Goal: Task Accomplishment & Management: Manage account settings

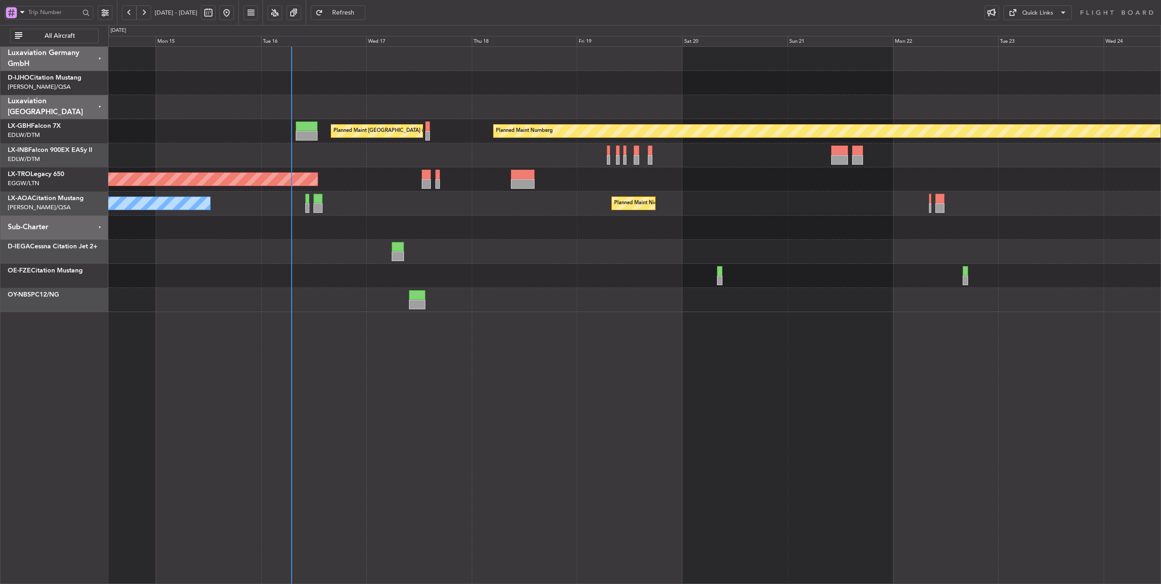
click at [350, 213] on div "Planned Maint Nurnberg Planned Maint [GEOGRAPHIC_DATA] ([GEOGRAPHIC_DATA]) Plan…" at bounding box center [634, 179] width 1052 height 265
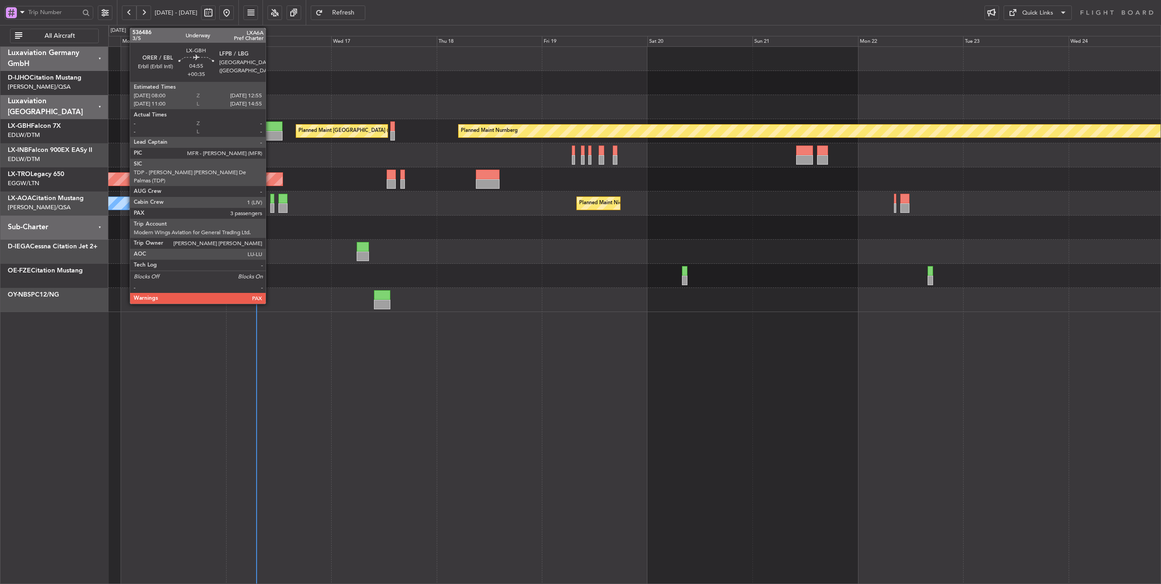
click at [270, 126] on div at bounding box center [272, 126] width 22 height 10
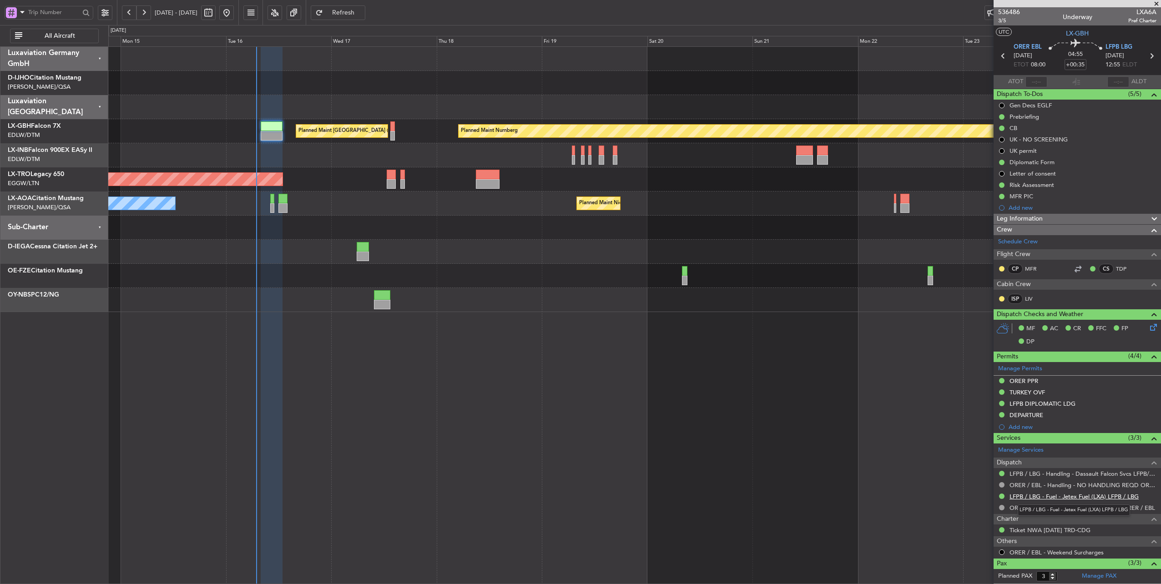
click at [1076, 494] on link "LFPB / LBG - Fuel - Jetex Fuel (LXA) LFPB / LBG" at bounding box center [1073, 497] width 129 height 8
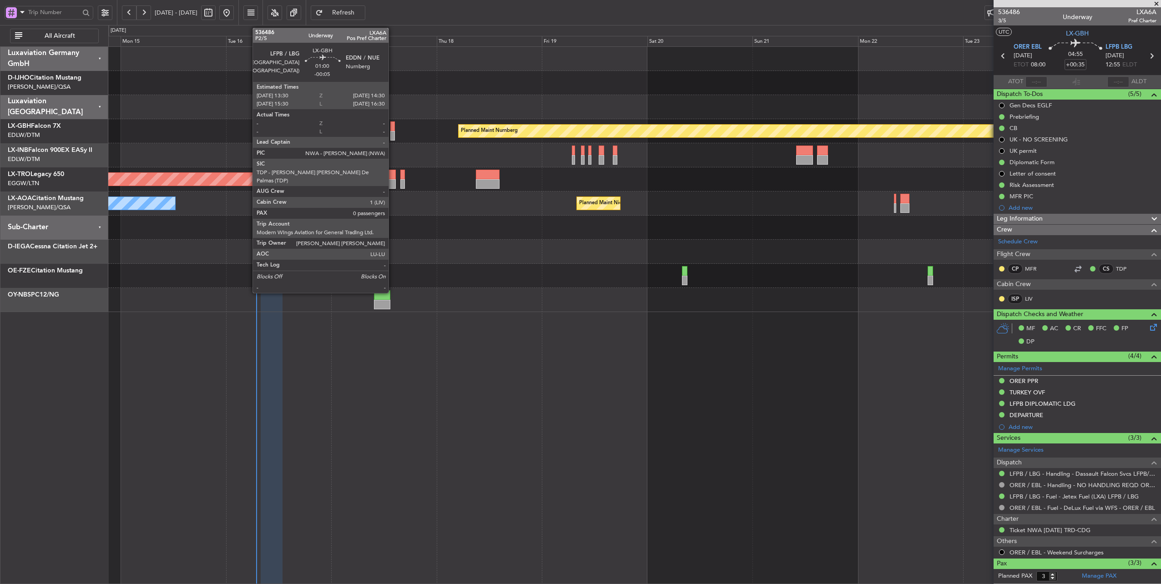
click at [393, 126] on div at bounding box center [392, 126] width 5 height 10
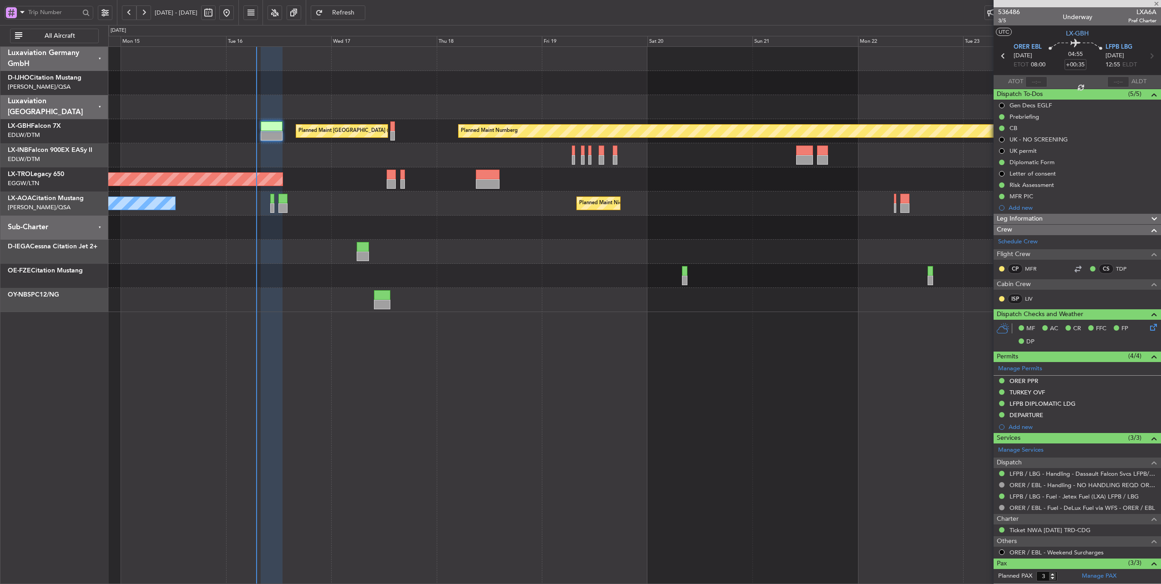
type input "-00:05"
type input "0"
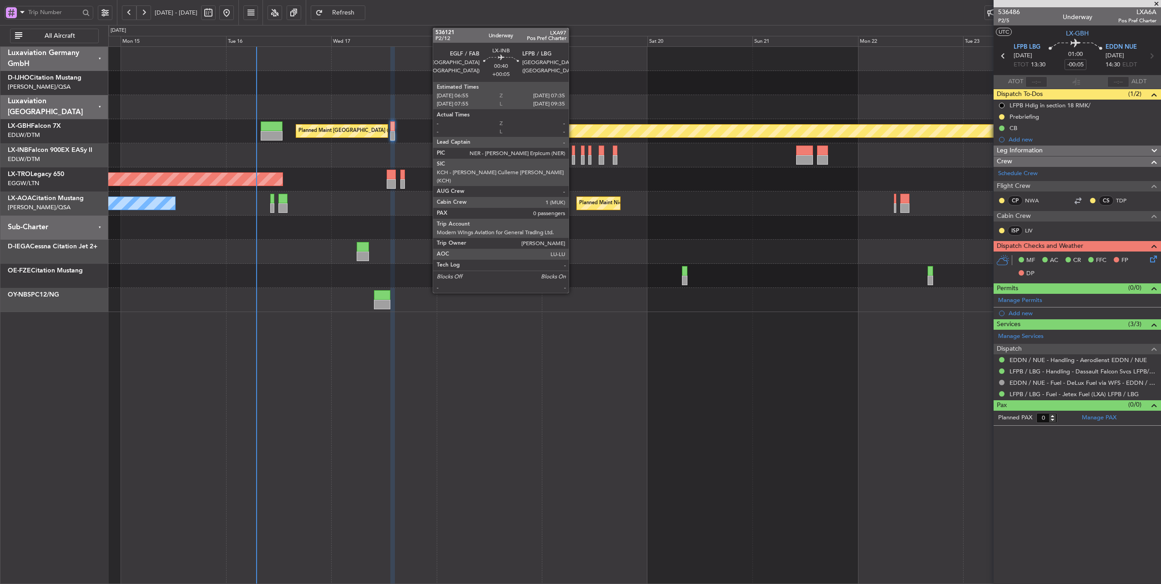
click at [573, 153] on div at bounding box center [573, 151] width 3 height 10
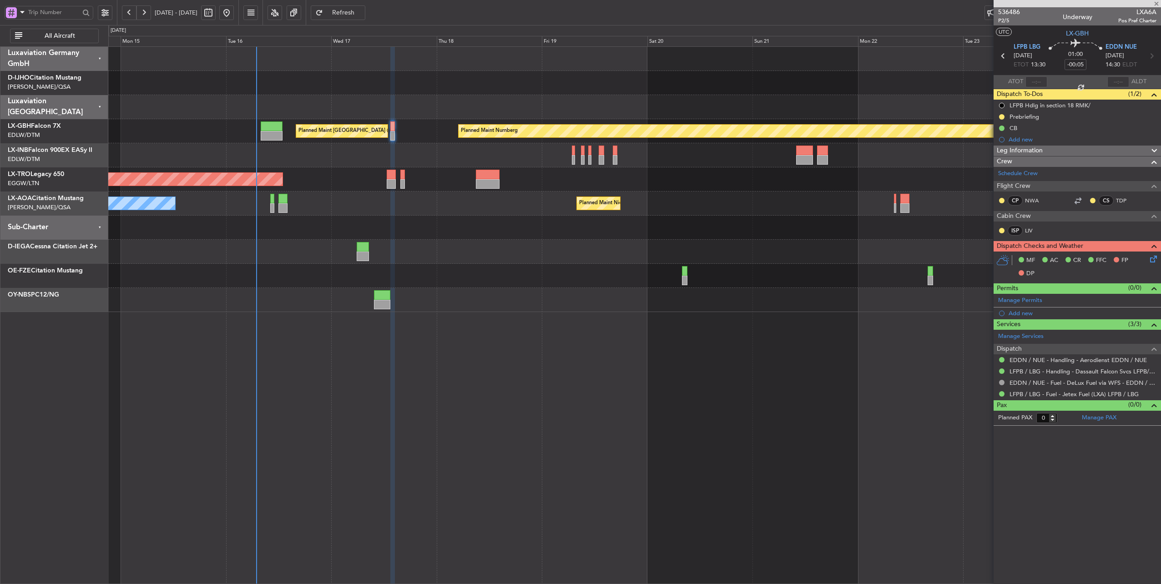
type input "+00:05"
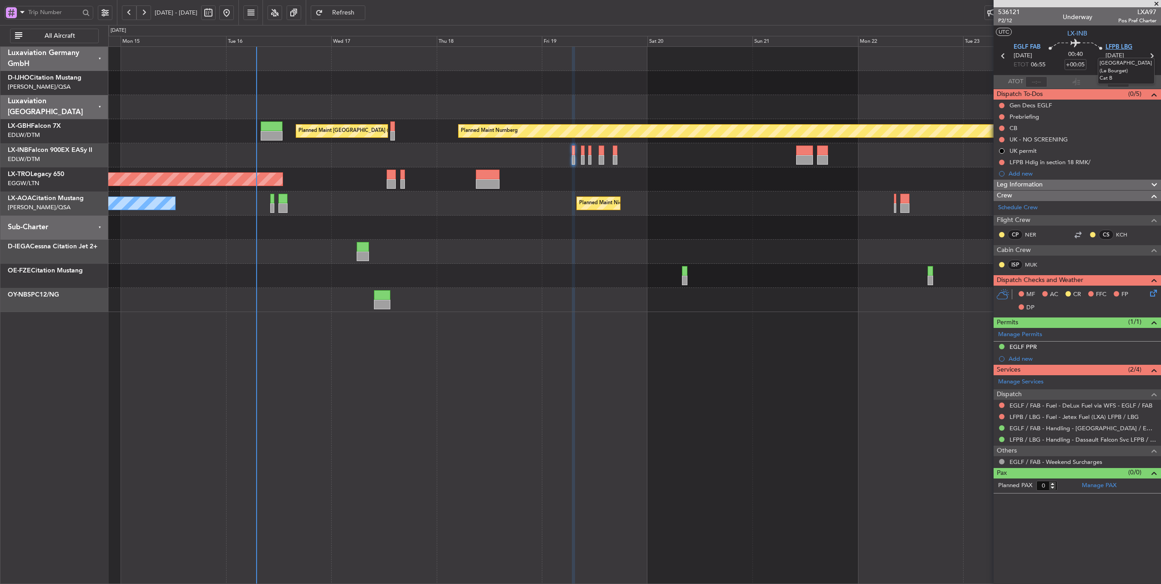
click at [1116, 47] on span "LFPB LBG" at bounding box center [1118, 47] width 27 height 9
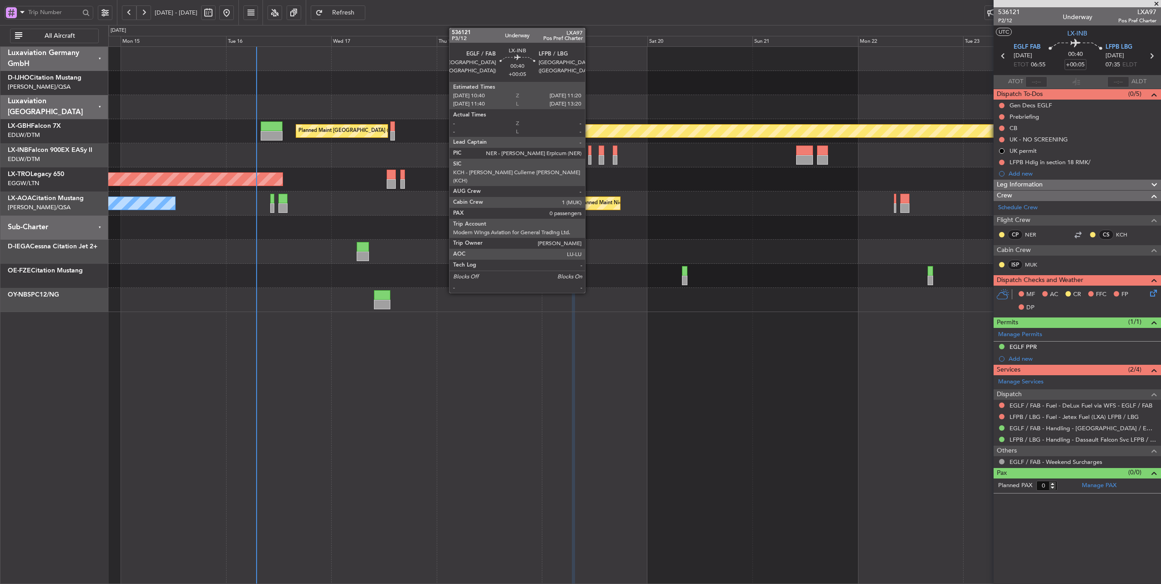
click at [589, 149] on div at bounding box center [589, 151] width 3 height 10
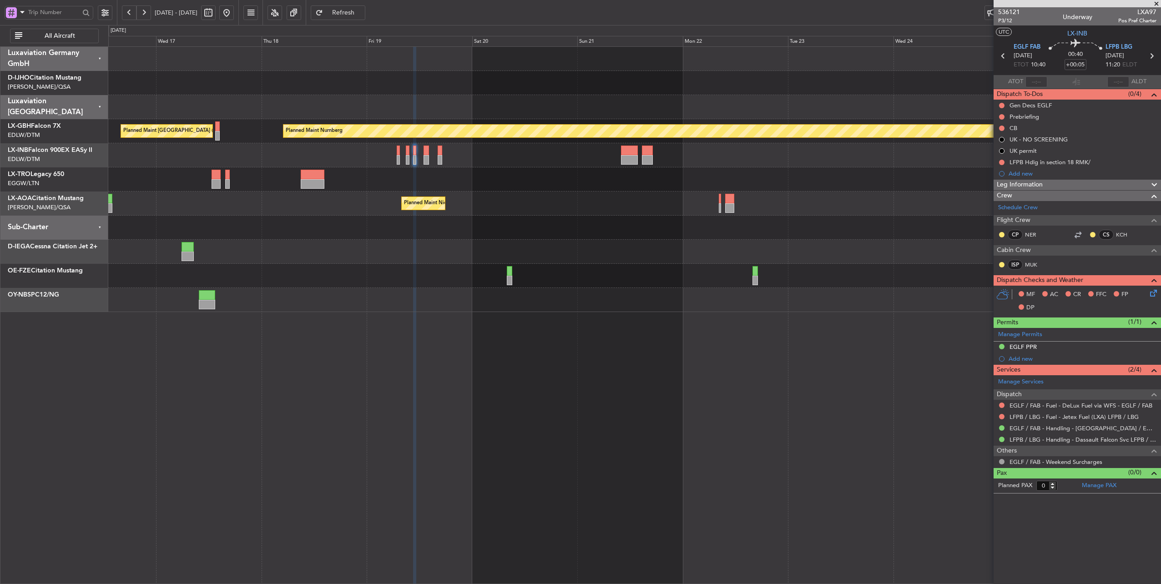
click at [399, 186] on div "Unplanned Maint [GEOGRAPHIC_DATA] ([PERSON_NAME] Intl)" at bounding box center [634, 179] width 1052 height 24
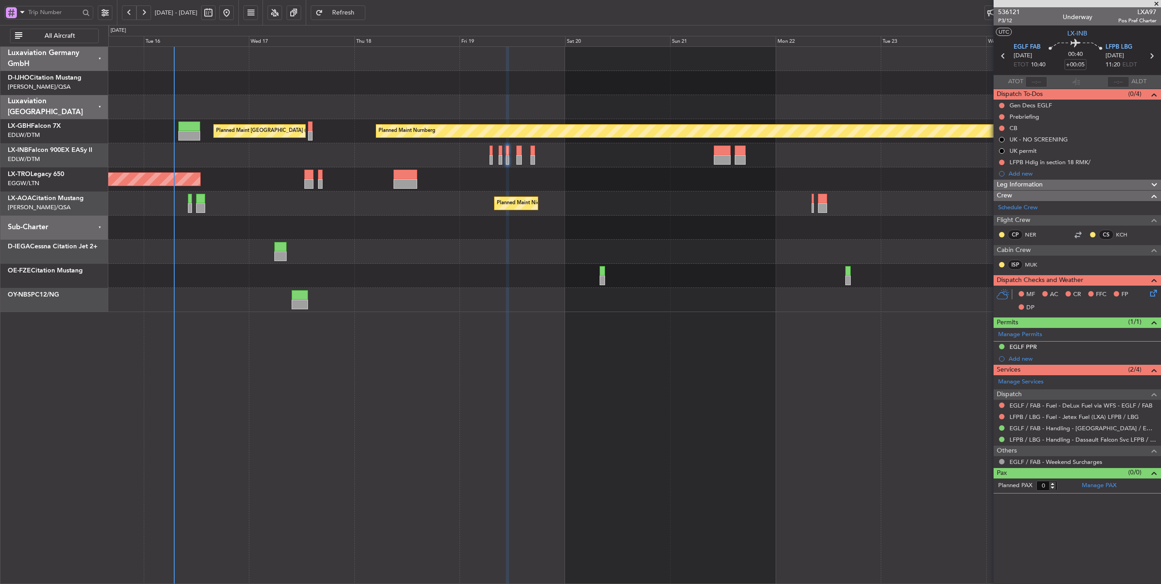
click at [374, 152] on div "Planned Maint [GEOGRAPHIC_DATA] ([GEOGRAPHIC_DATA])" at bounding box center [634, 155] width 1052 height 24
click at [1118, 46] on mat-tooltip-component "Leg Type" at bounding box center [1135, 37] width 37 height 24
click at [1114, 34] on section "UTC LX-INB" at bounding box center [1076, 32] width 167 height 14
click at [1114, 46] on span "LFPB LBG" at bounding box center [1118, 47] width 27 height 9
click at [1033, 415] on link "LFPB / LBG - Fuel - Jetex Fuel (LXA) LFPB / LBG" at bounding box center [1073, 417] width 129 height 8
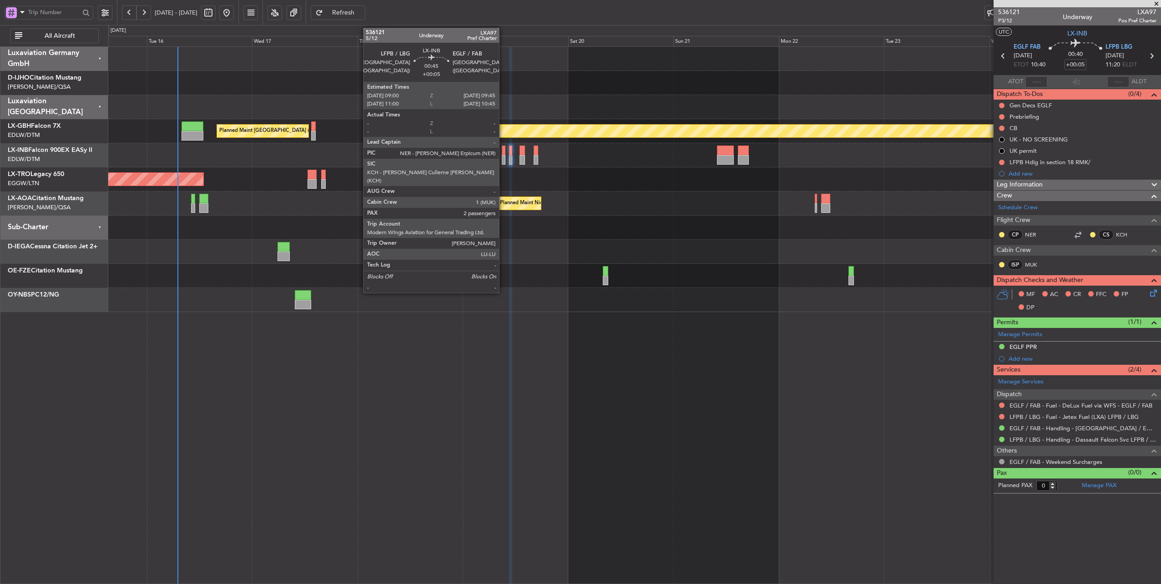
click at [504, 149] on div at bounding box center [504, 151] width 4 height 10
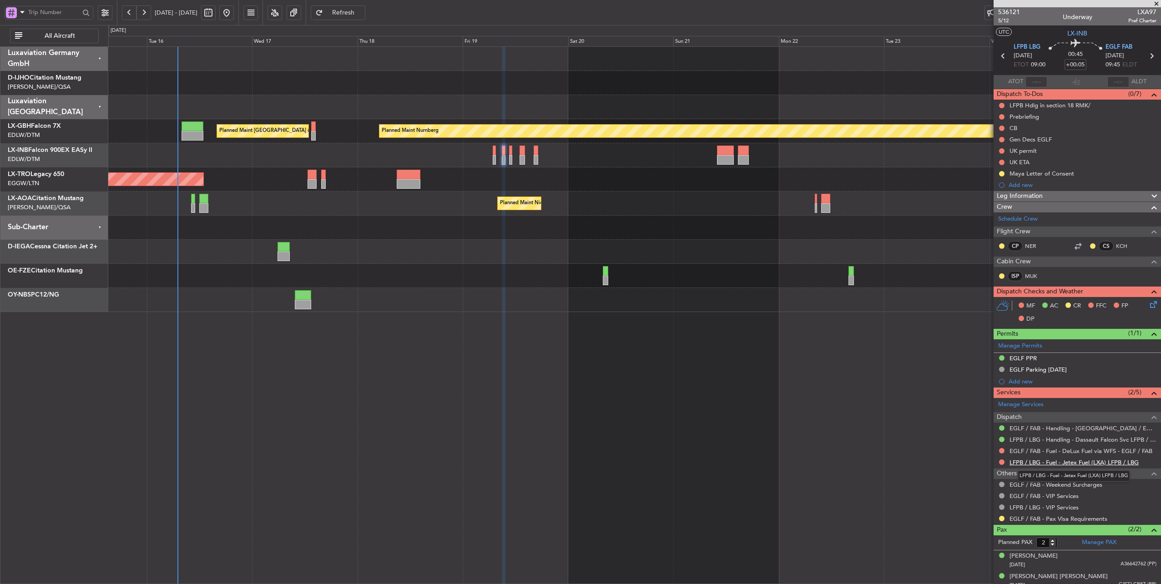
click at [1084, 460] on link "LFPB / LBG - Fuel - Jetex Fuel (LXA) LFPB / LBG" at bounding box center [1073, 462] width 129 height 8
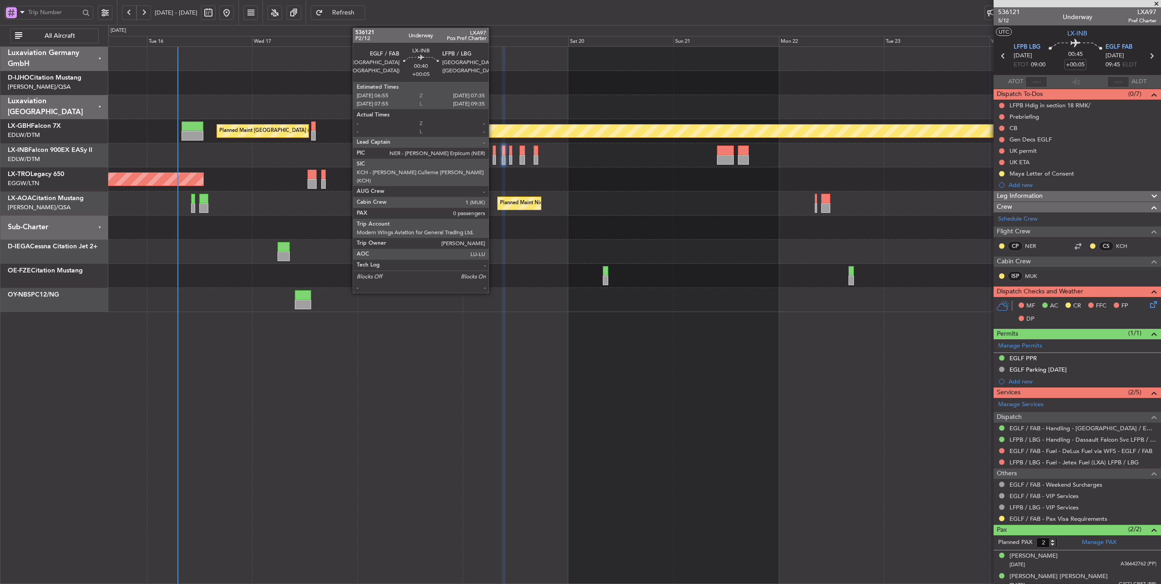
click at [493, 154] on div at bounding box center [494, 151] width 3 height 10
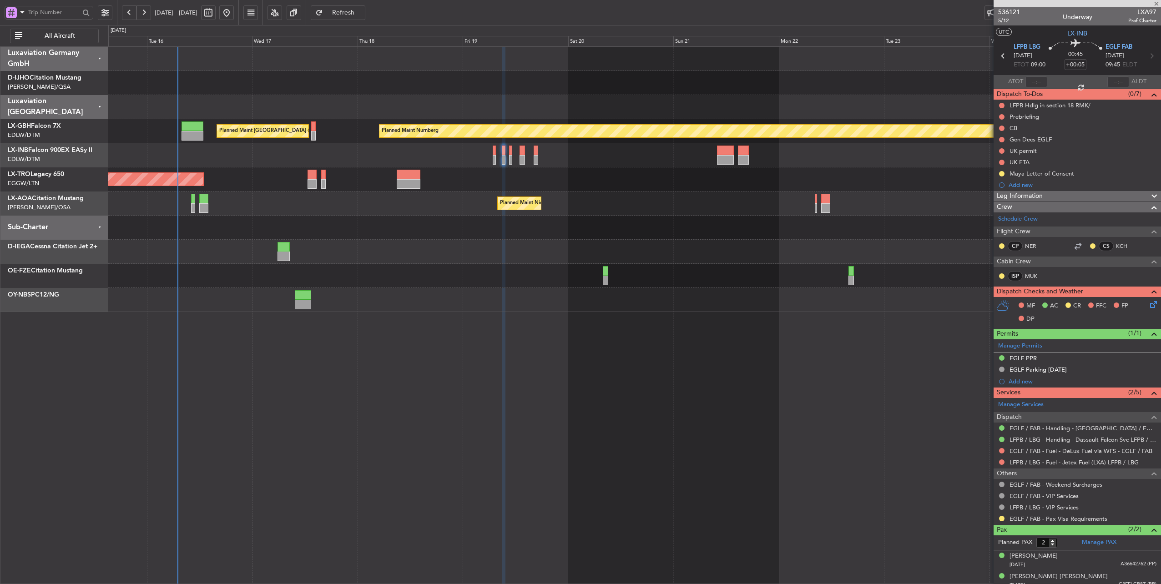
type input "0"
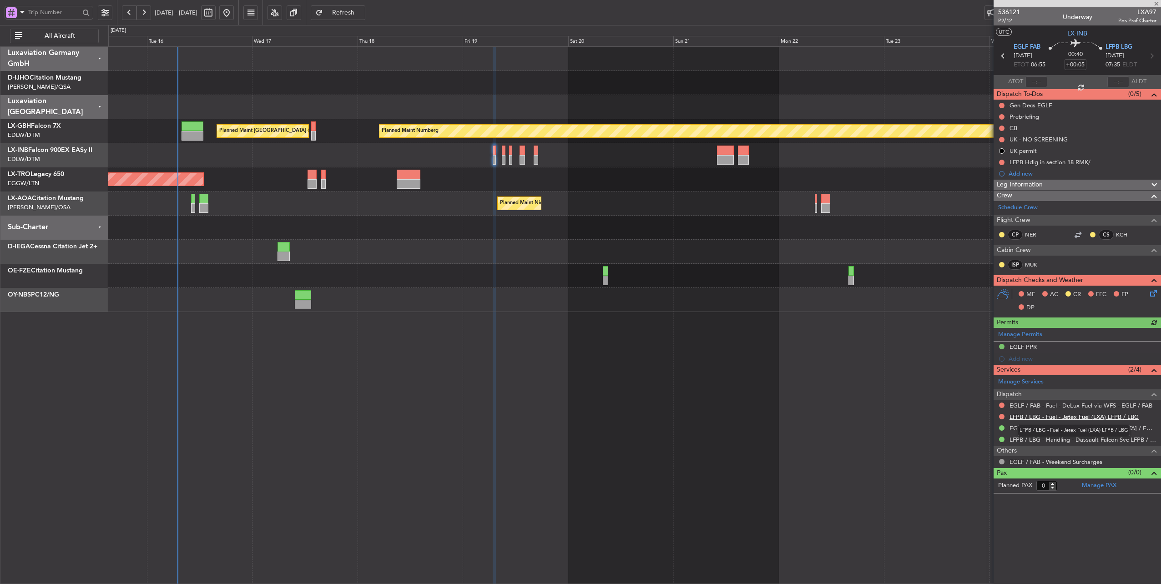
click at [1100, 414] on link "LFPB / LBG - Fuel - Jetex Fuel (LXA) LFPB / LBG" at bounding box center [1073, 417] width 129 height 8
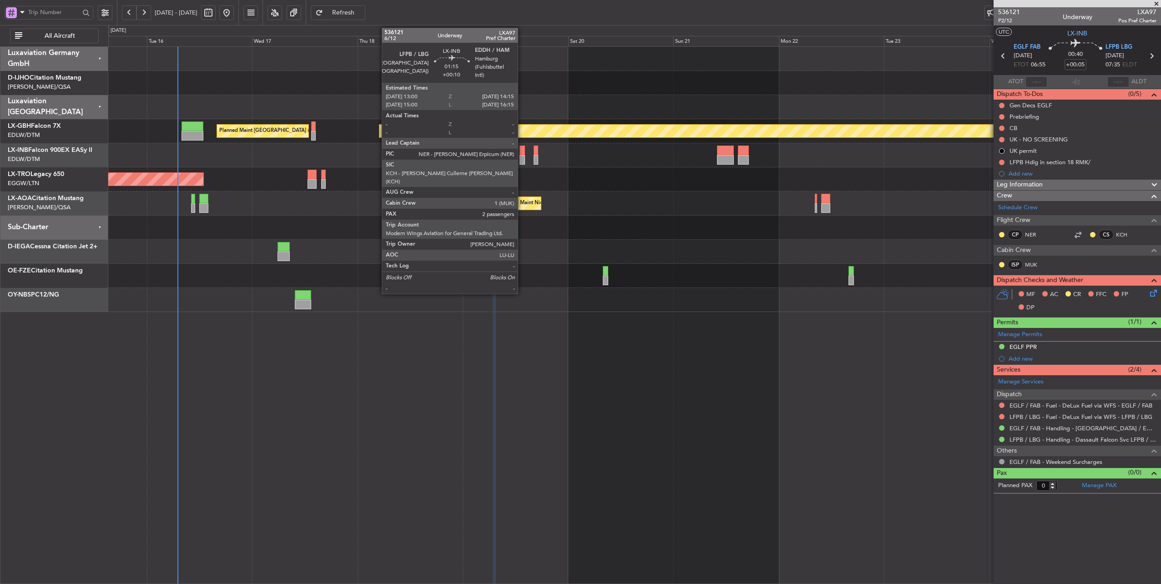
click at [522, 151] on div at bounding box center [522, 151] width 6 height 10
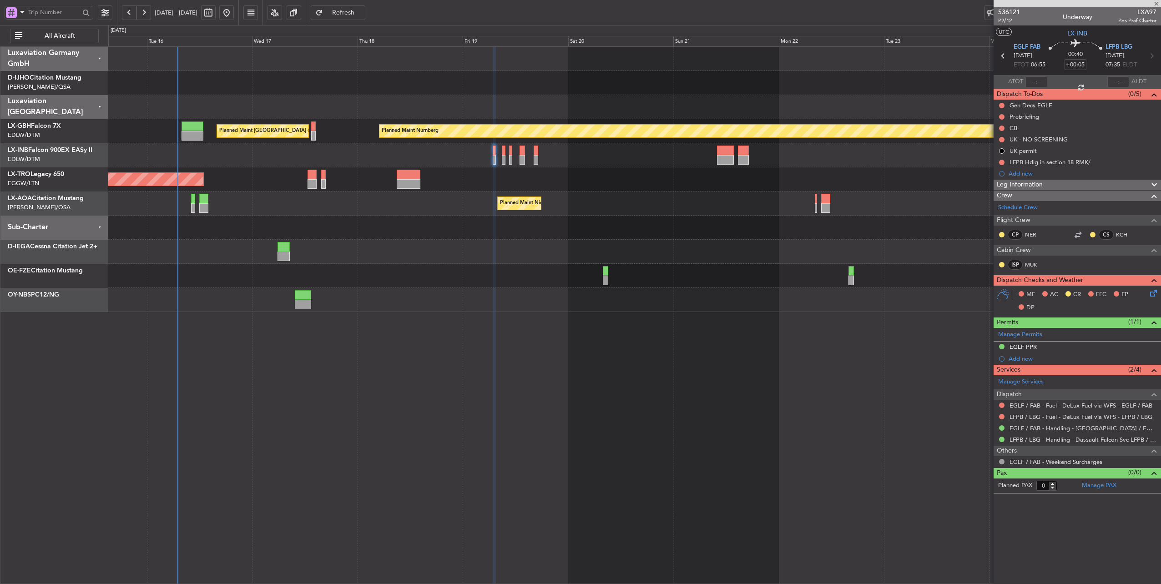
type input "+00:10"
type input "2"
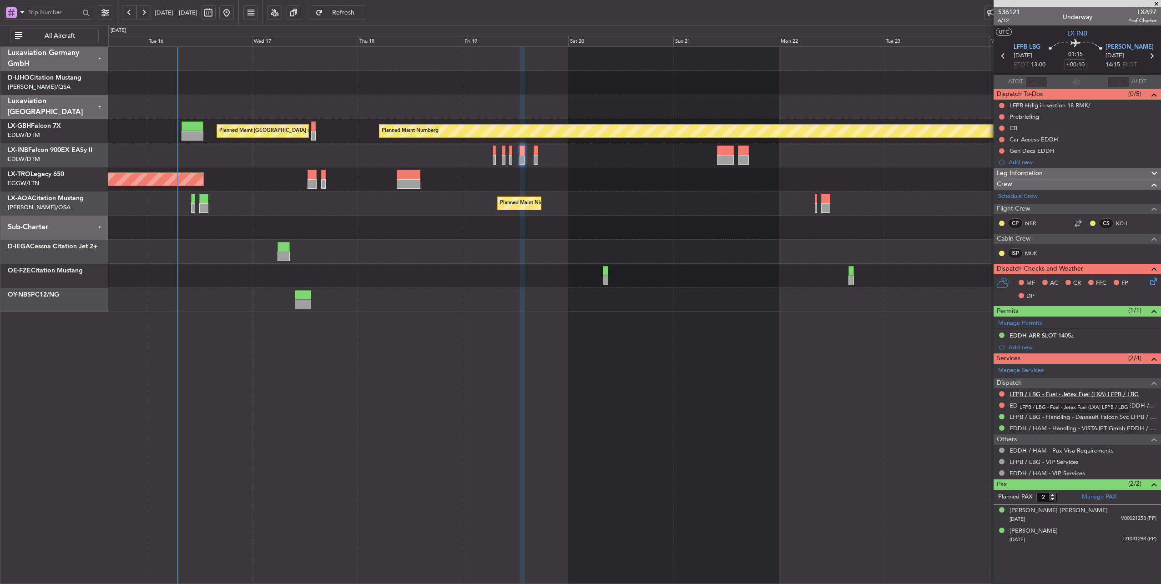
click at [1096, 392] on link "LFPB / LBG - Fuel - Jetex Fuel (LXA) LFPB / LBG" at bounding box center [1073, 394] width 129 height 8
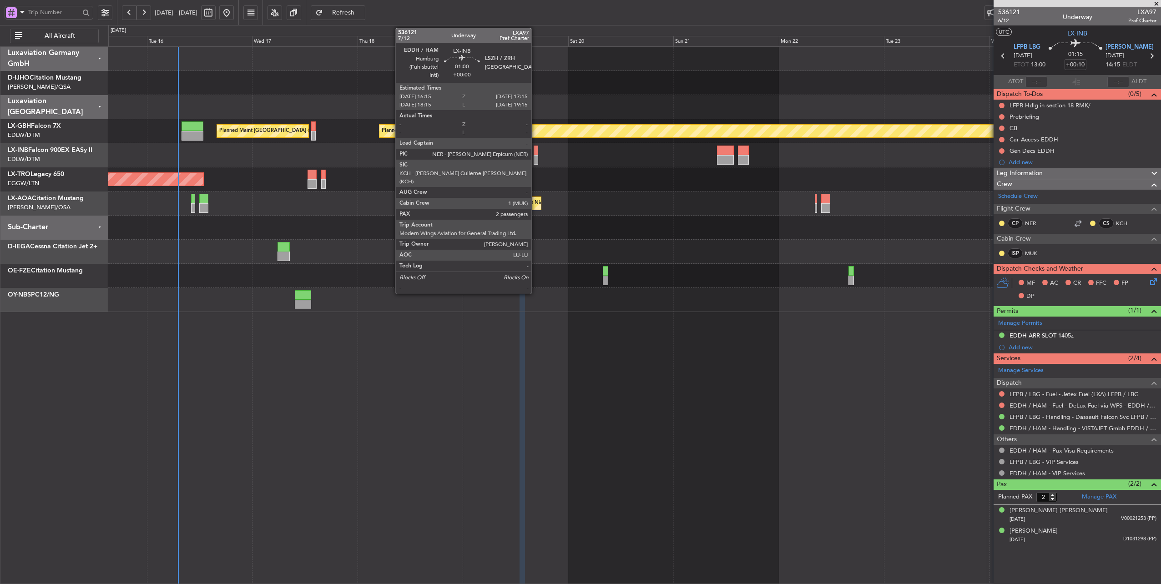
click at [536, 151] on div at bounding box center [536, 151] width 5 height 10
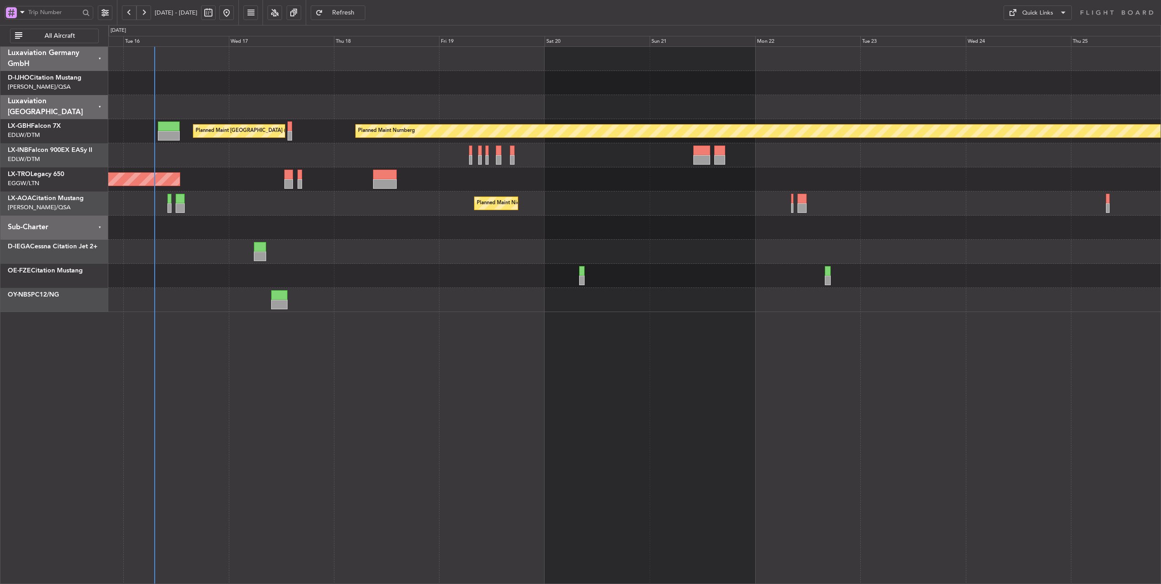
click at [326, 195] on div "Planned Maint Nice ([GEOGRAPHIC_DATA]) No Crew [PERSON_NAME]" at bounding box center [634, 203] width 1052 height 24
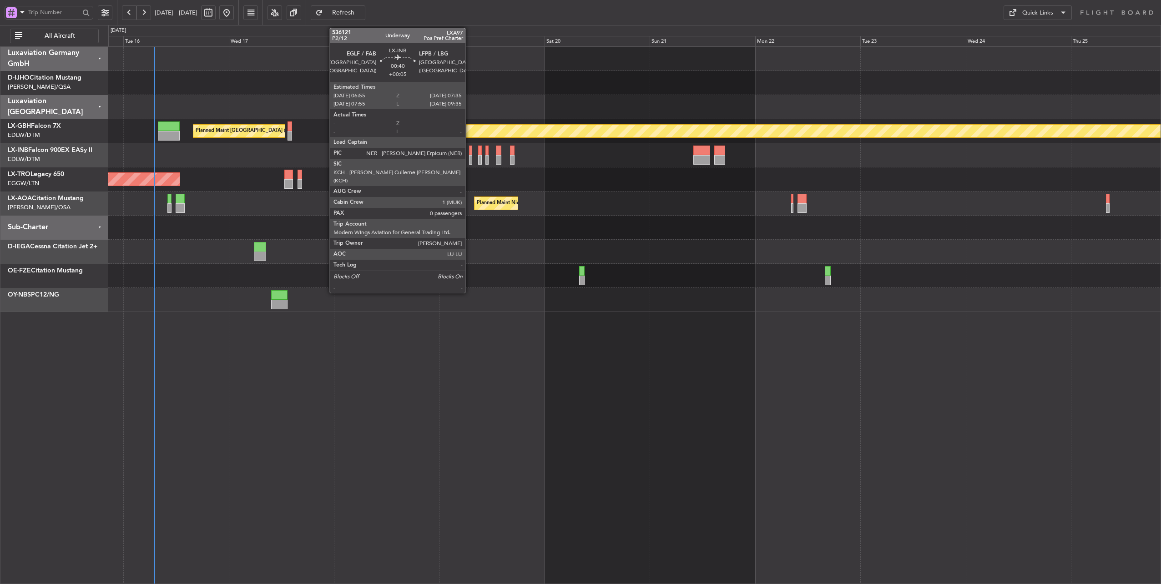
click at [470, 149] on div at bounding box center [470, 151] width 3 height 10
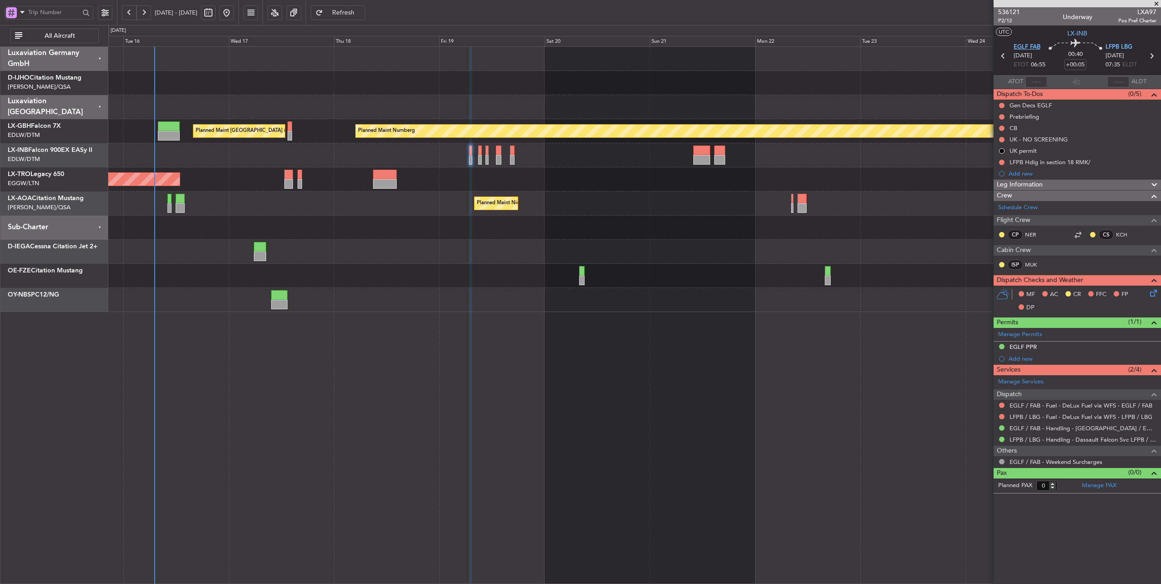
click at [1028, 46] on span "EGLF FAB" at bounding box center [1026, 47] width 27 height 9
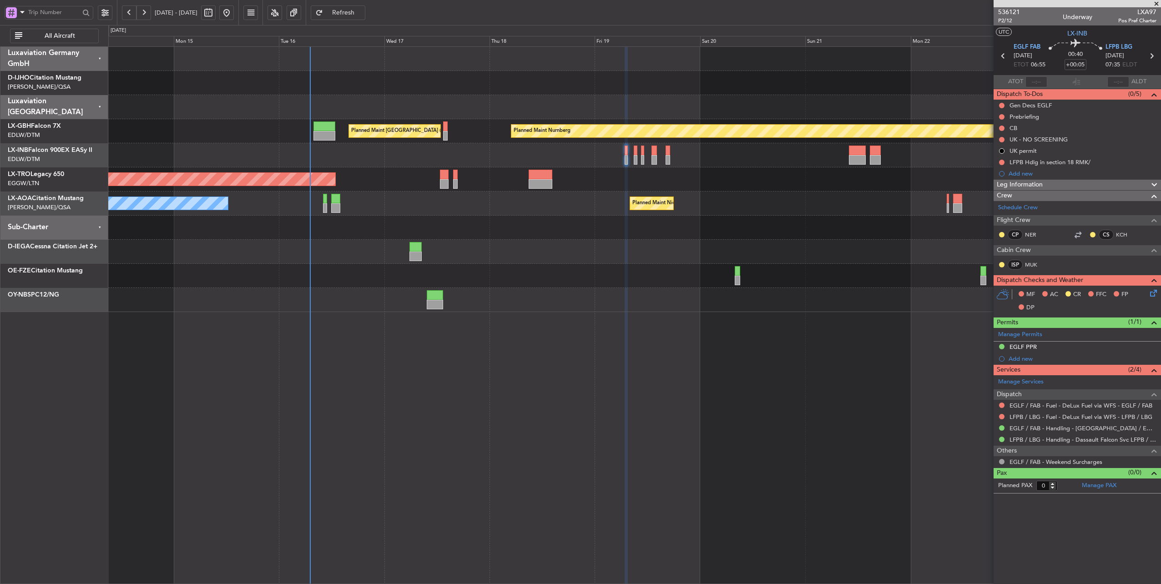
click at [381, 99] on div "Planned Maint Nurnberg Planned Maint [GEOGRAPHIC_DATA] ([GEOGRAPHIC_DATA]) Plan…" at bounding box center [634, 179] width 1052 height 265
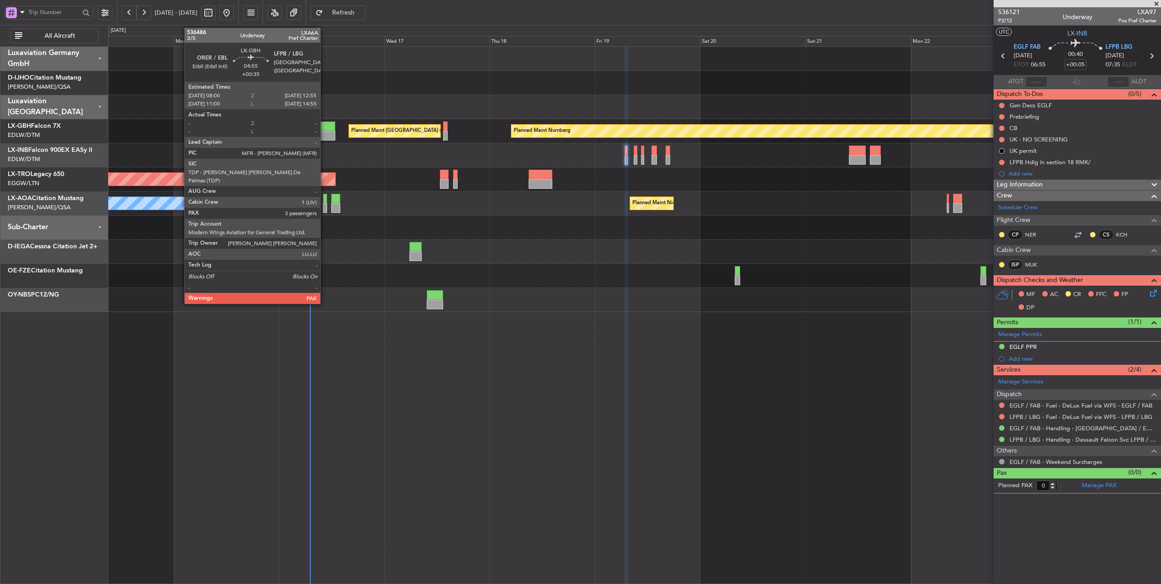
click at [325, 127] on div at bounding box center [324, 126] width 22 height 10
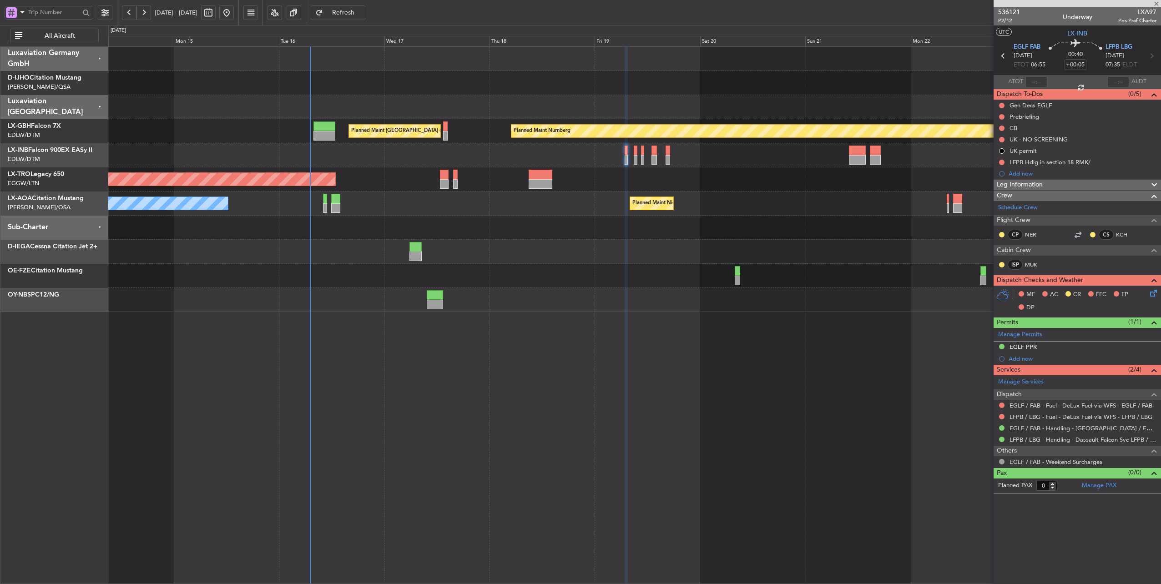
type input "+00:35"
type input "3"
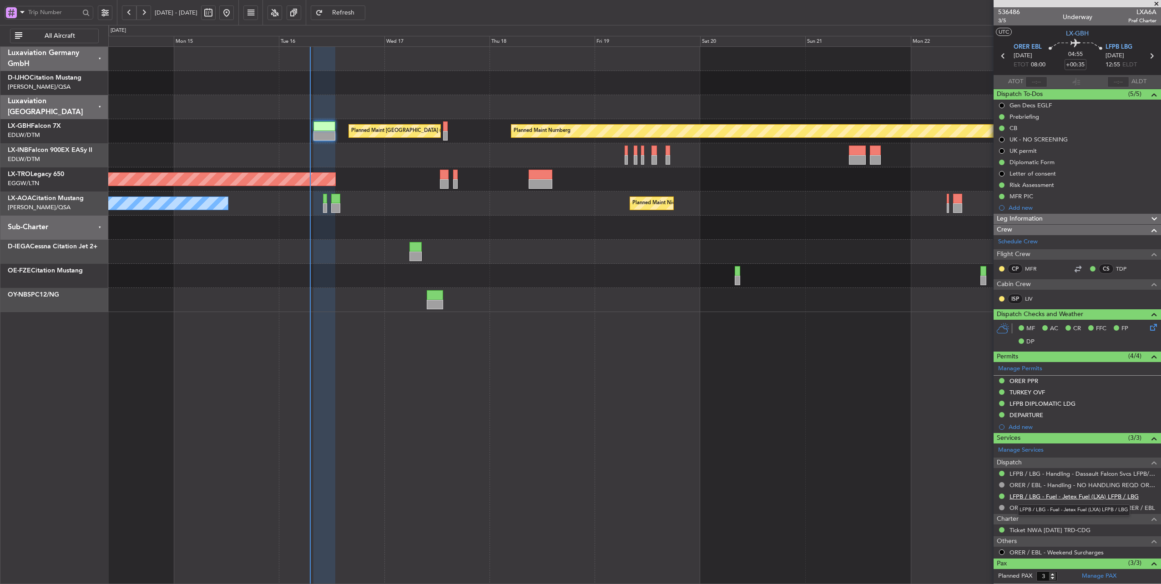
click at [1069, 494] on link "LFPB / LBG - Fuel - Jetex Fuel (LXA) LFPB / LBG" at bounding box center [1073, 497] width 129 height 8
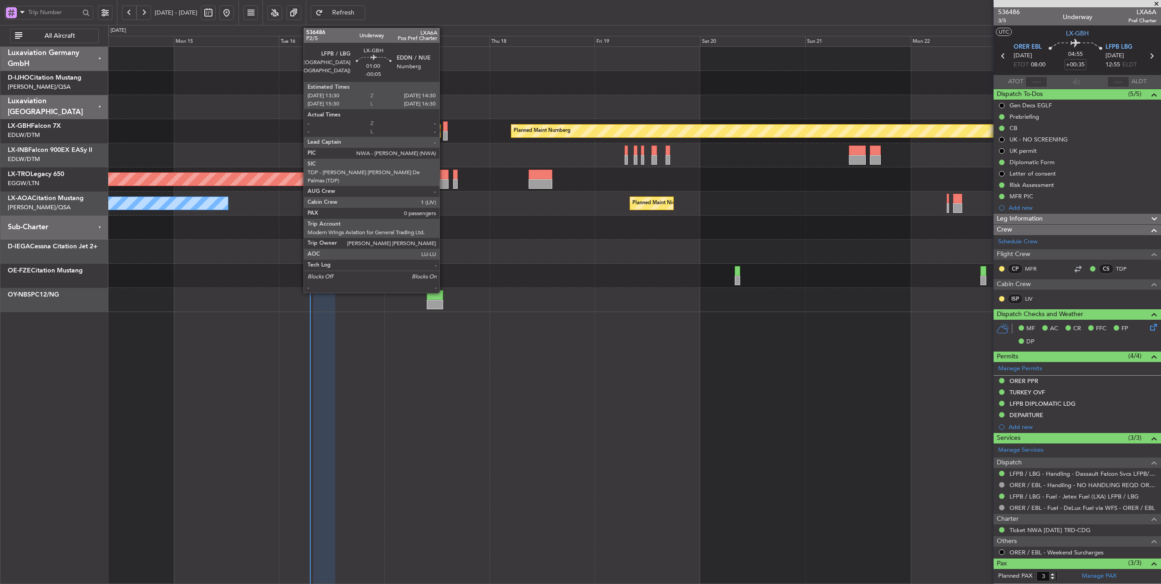
click at [444, 128] on div at bounding box center [445, 126] width 5 height 10
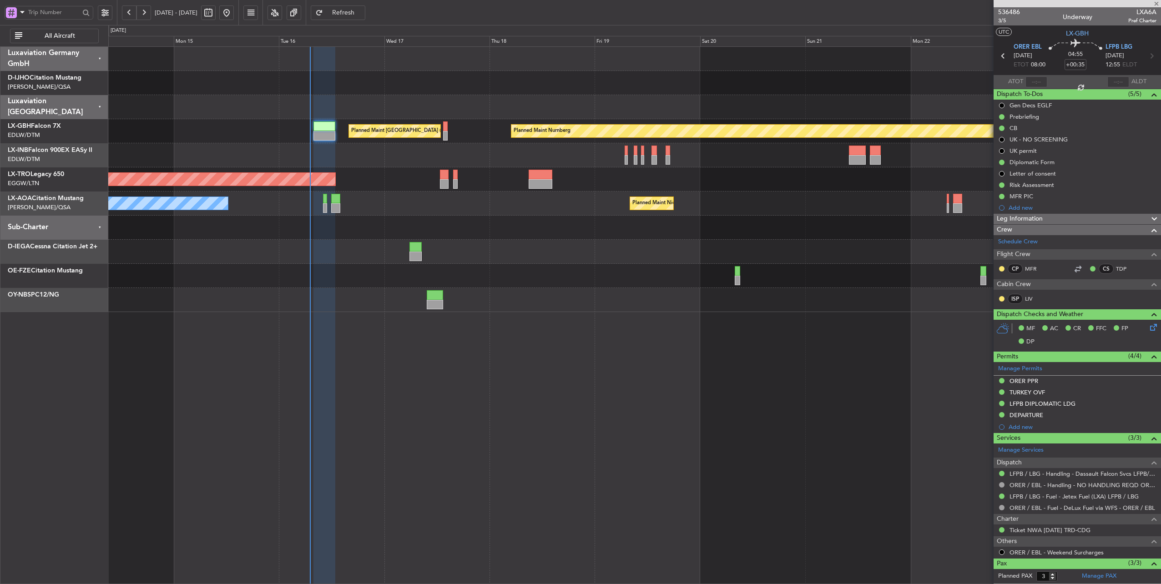
type input "-00:05"
type input "0"
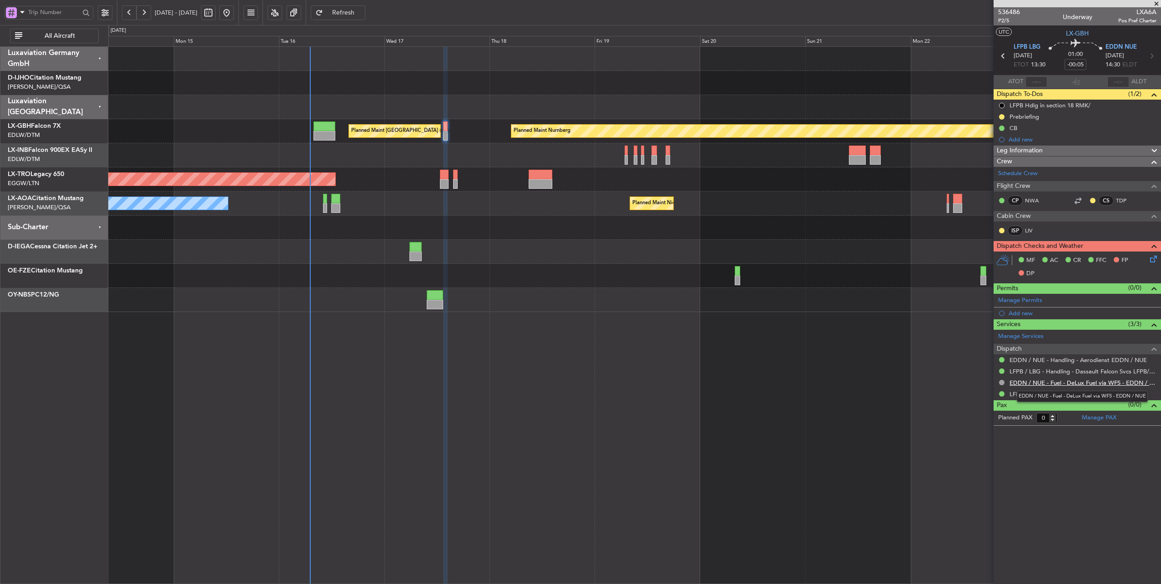
click at [1085, 381] on link "EDDN / NUE - Fuel - DeLux Fuel via WFS - EDDN / NUE" at bounding box center [1082, 383] width 147 height 8
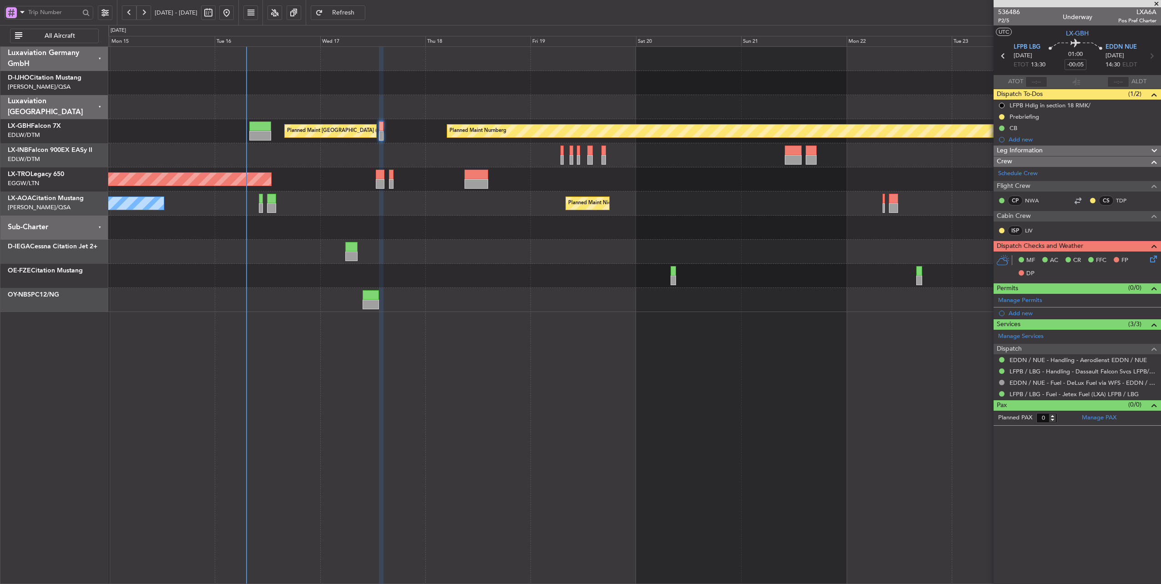
click at [413, 105] on div at bounding box center [634, 107] width 1052 height 24
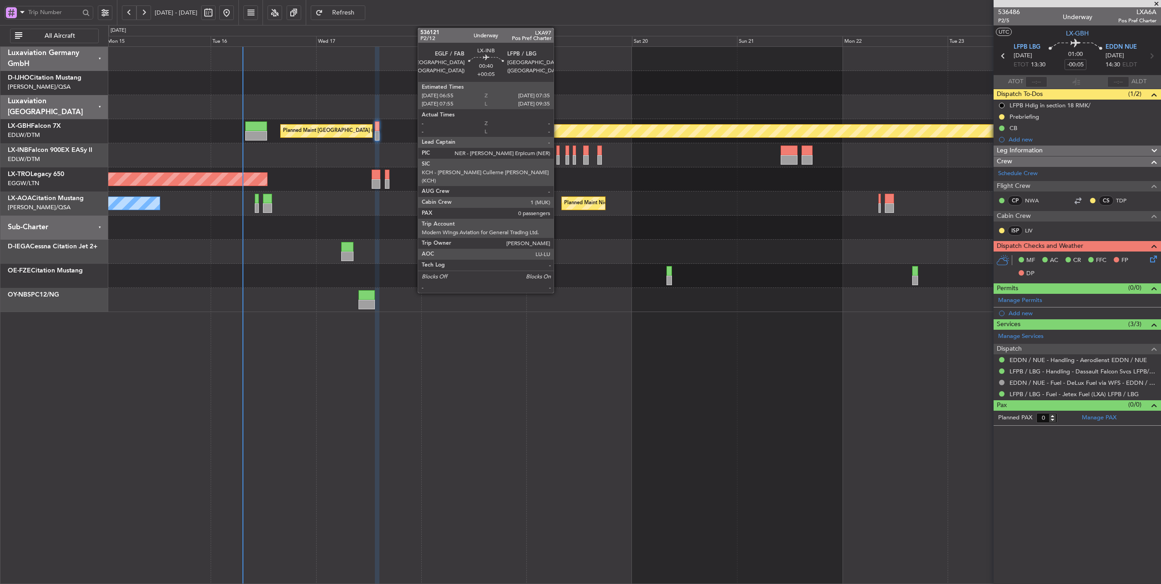
click at [558, 153] on div at bounding box center [557, 151] width 3 height 10
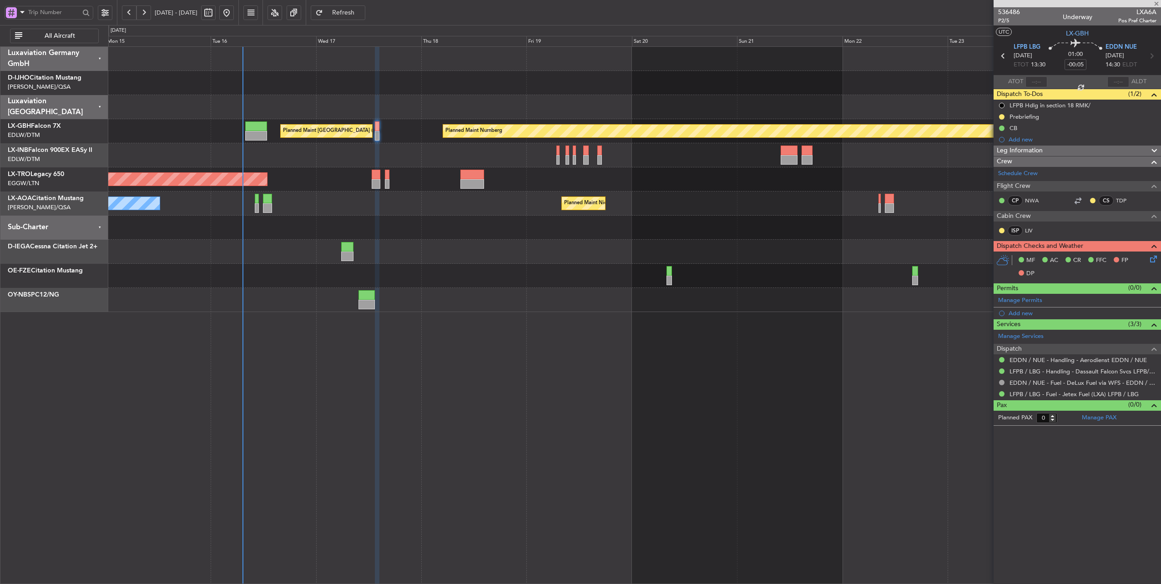
type input "+00:05"
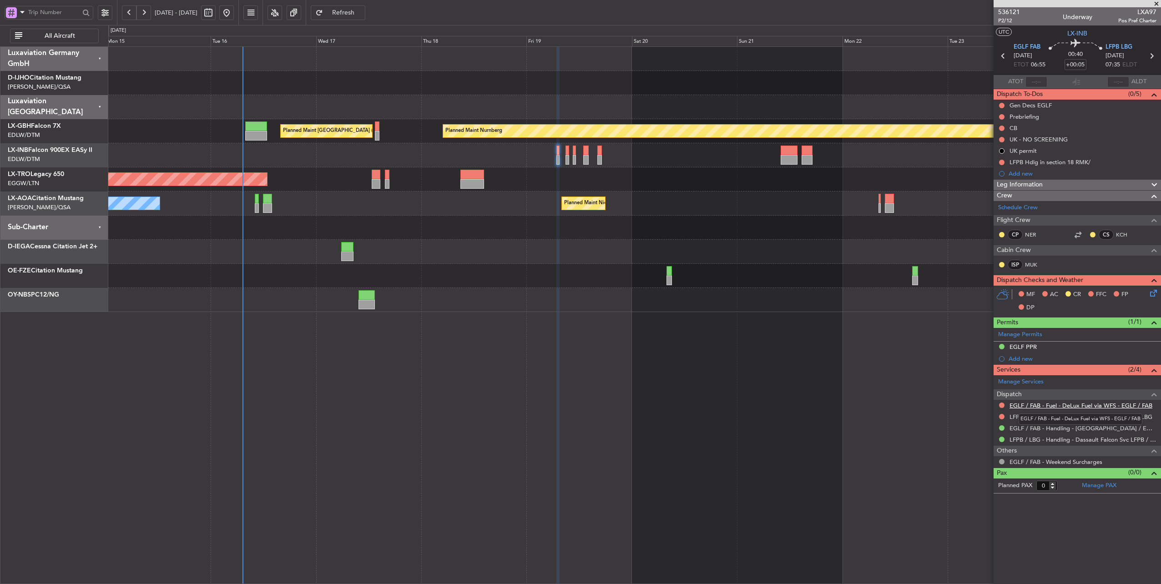
click at [1076, 404] on link "EGLF / FAB - Fuel - DeLux Fuel via WFS - EGLF / FAB" at bounding box center [1080, 406] width 143 height 8
click at [1021, 415] on link "LFPB / LBG - Fuel - DeLux Fuel via WFS - LFPB / LBG" at bounding box center [1080, 417] width 143 height 8
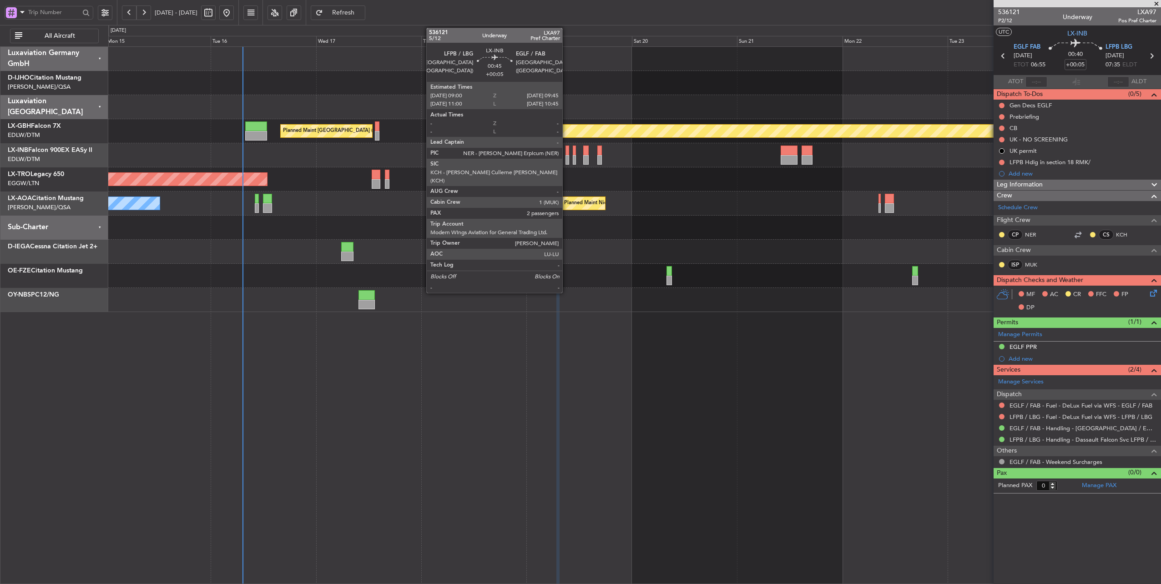
click at [567, 153] on div at bounding box center [567, 151] width 4 height 10
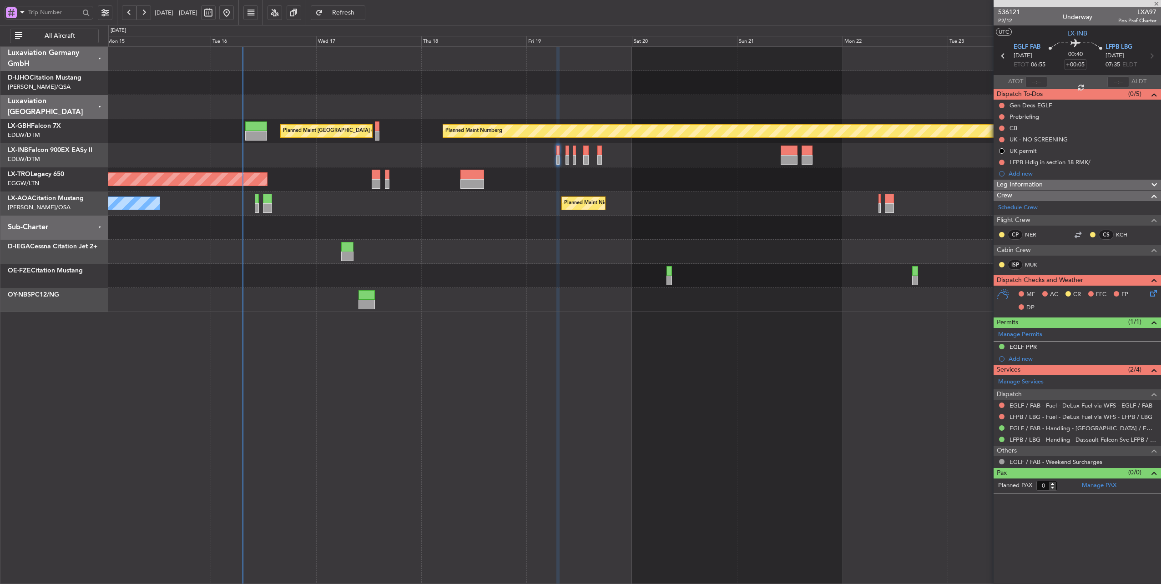
type input "2"
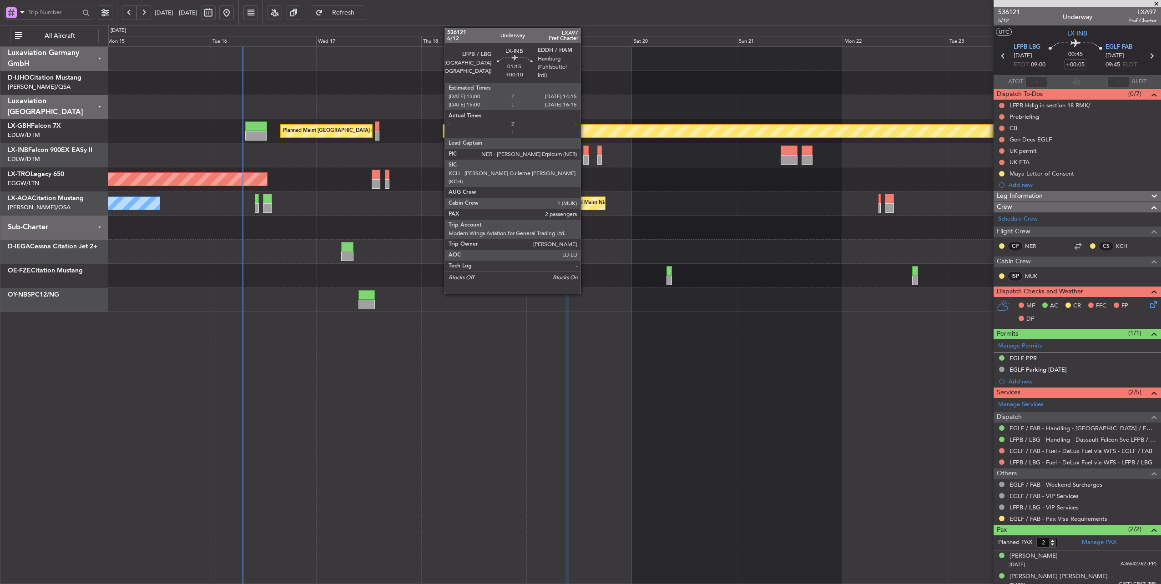
click at [585, 149] on div at bounding box center [586, 151] width 6 height 10
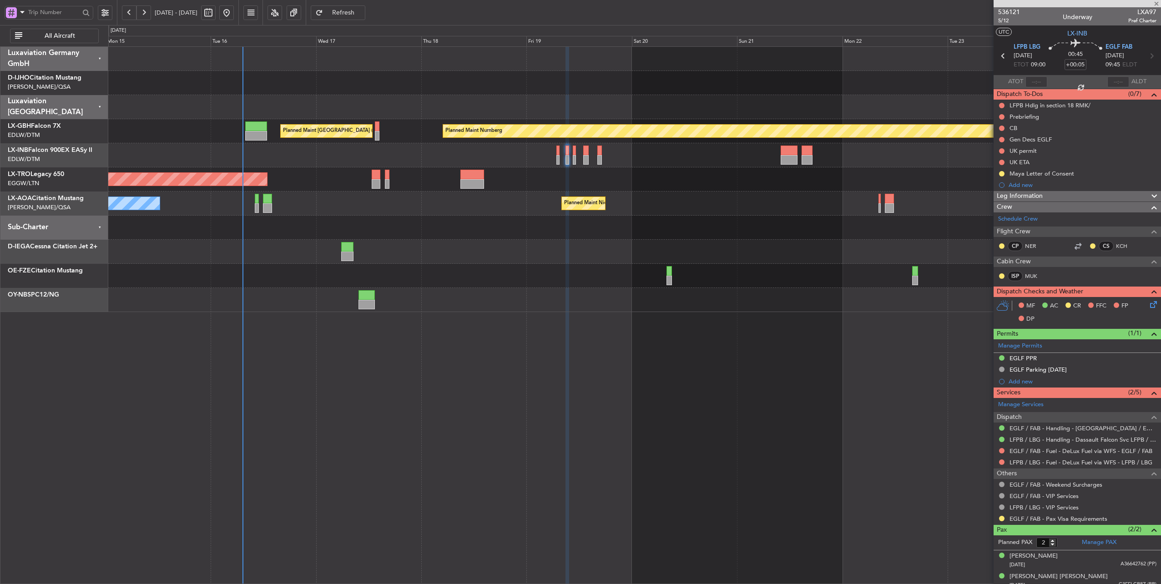
type input "+00:10"
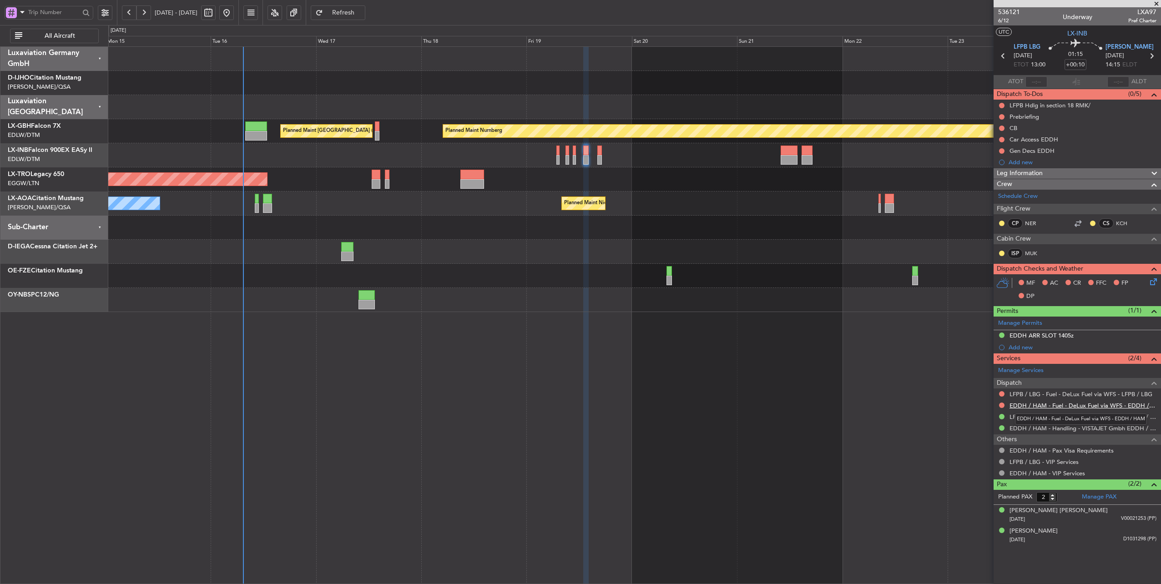
click at [1092, 402] on link "EDDH / HAM - Fuel - DeLux Fuel via WFS - EDDH / HAM" at bounding box center [1082, 406] width 147 height 8
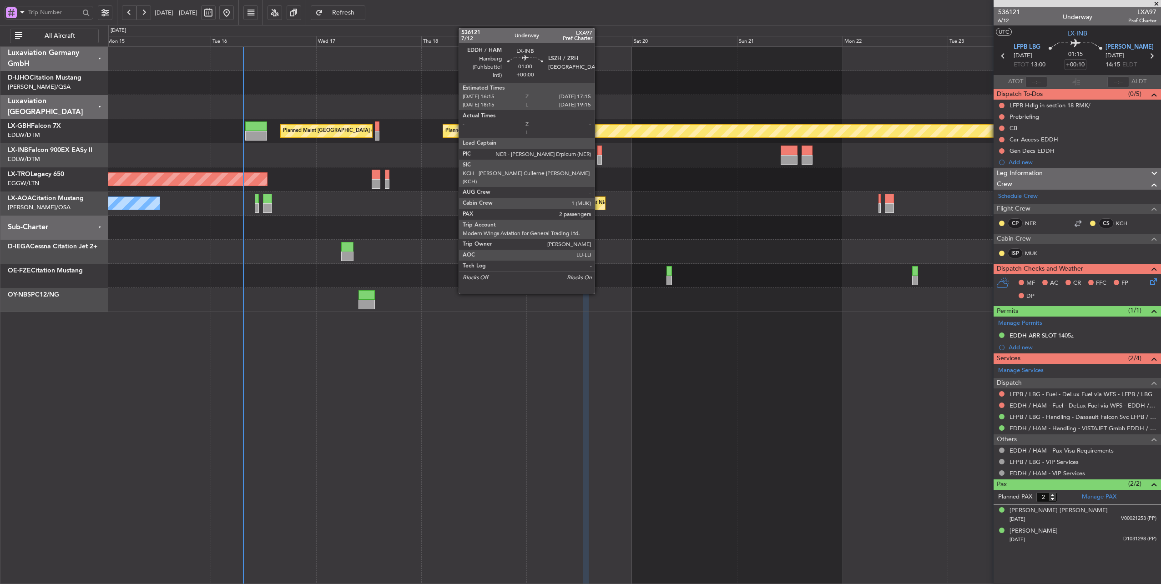
click at [599, 153] on div at bounding box center [599, 151] width 5 height 10
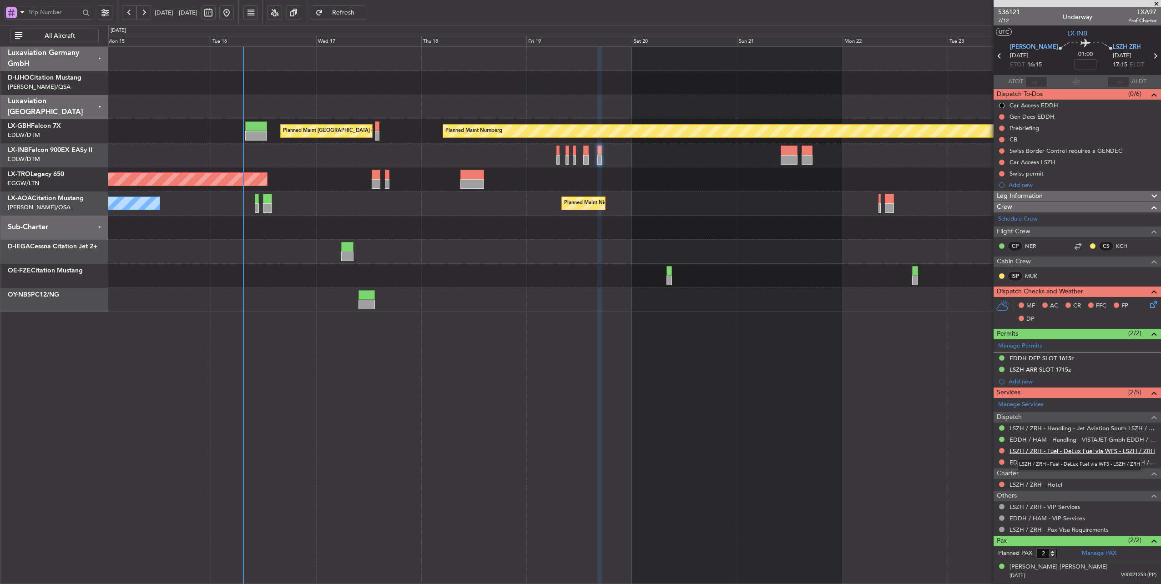
click at [1083, 449] on link "LSZH / ZRH - Fuel - DeLux Fuel via WFS - LSZH / ZRH" at bounding box center [1082, 451] width 146 height 8
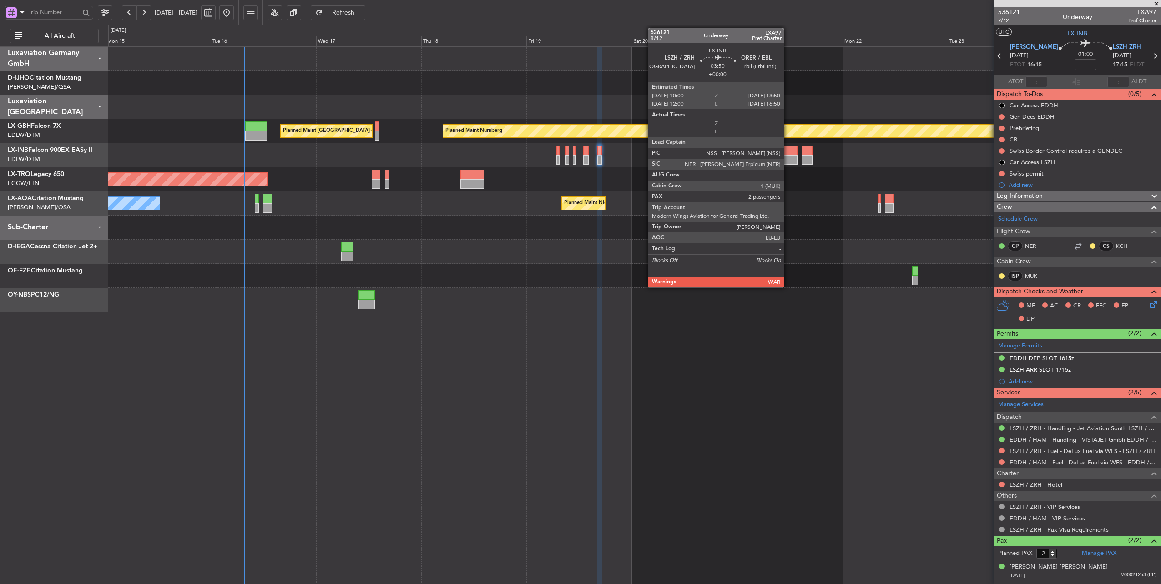
click at [788, 151] on div at bounding box center [789, 151] width 17 height 10
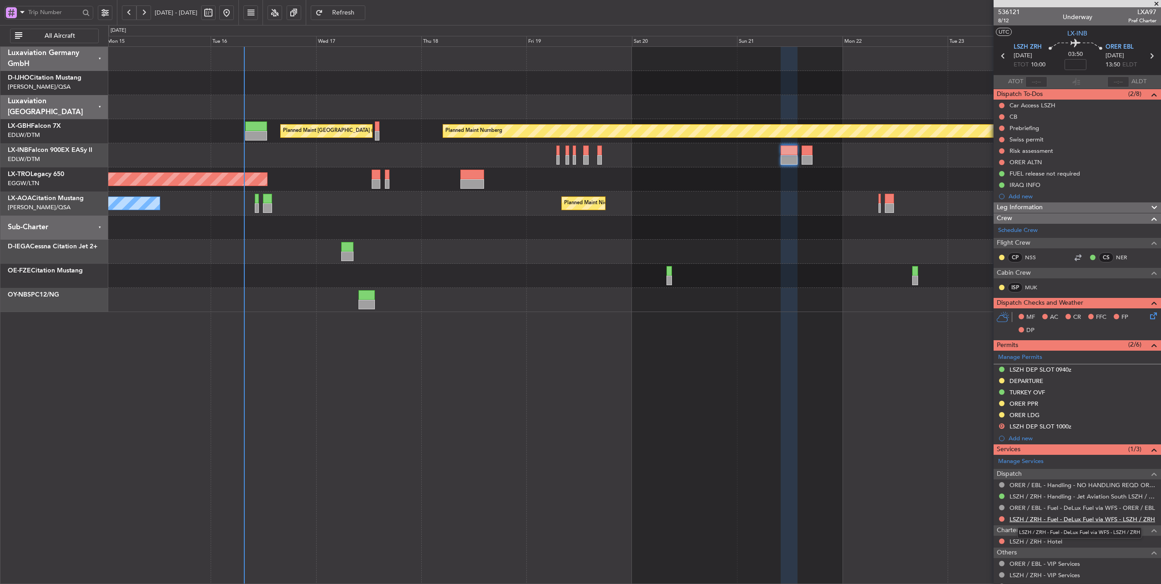
click at [1090, 517] on link "LSZH / ZRH - Fuel - DeLux Fuel via WFS - LSZH / ZRH" at bounding box center [1082, 519] width 146 height 8
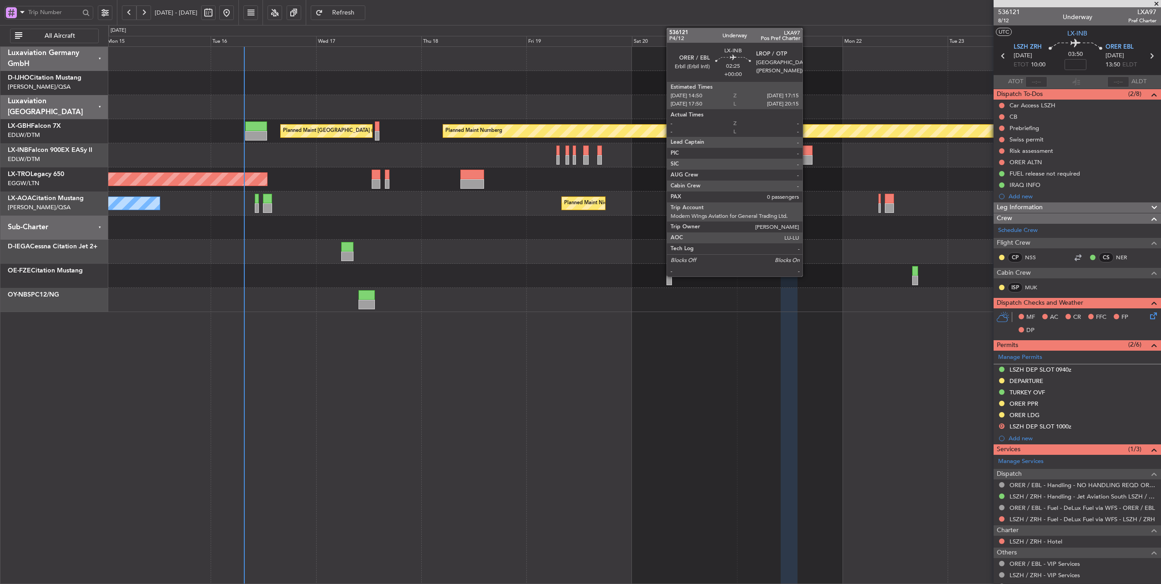
click at [807, 148] on div at bounding box center [806, 151] width 11 height 10
click at [806, 150] on div at bounding box center [806, 151] width 11 height 10
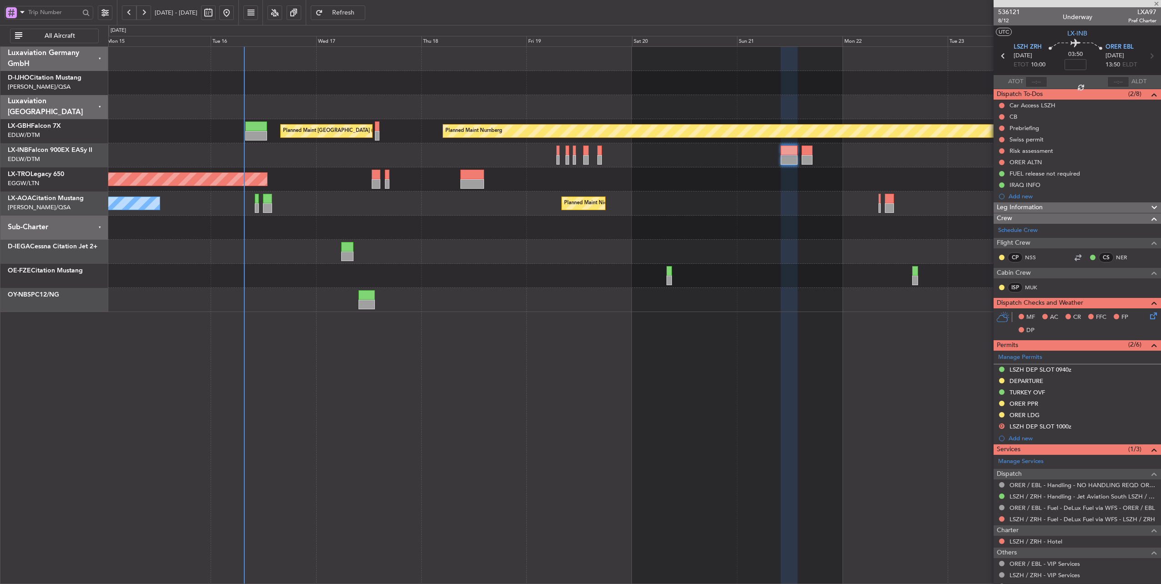
type input "0"
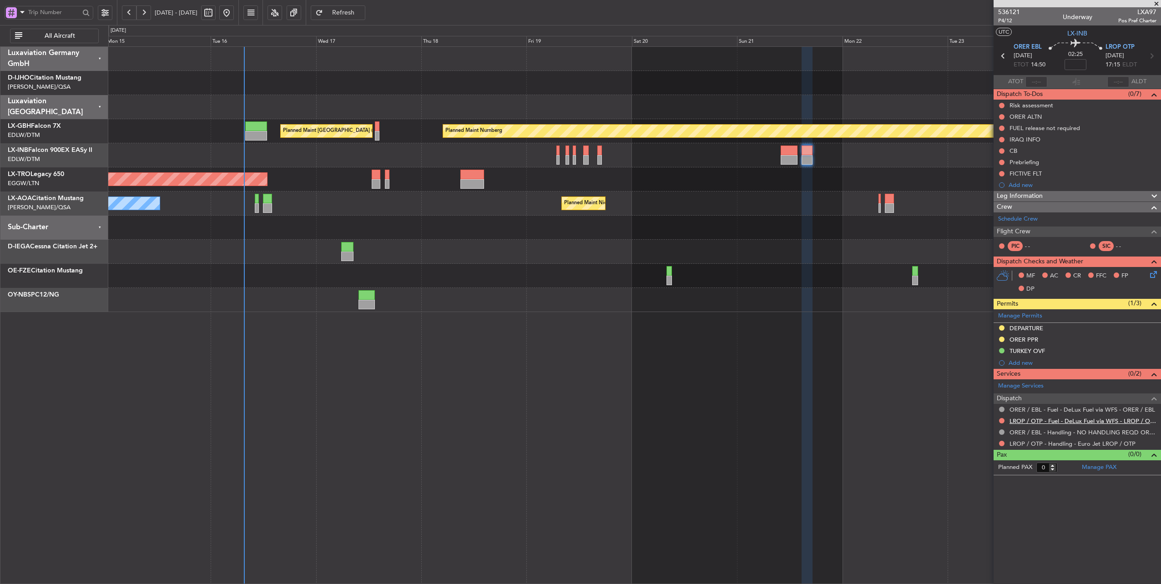
click at [1093, 418] on link "LROP / OTP - Fuel - DeLux Fuel via WFS - LROP / OTP" at bounding box center [1082, 421] width 147 height 8
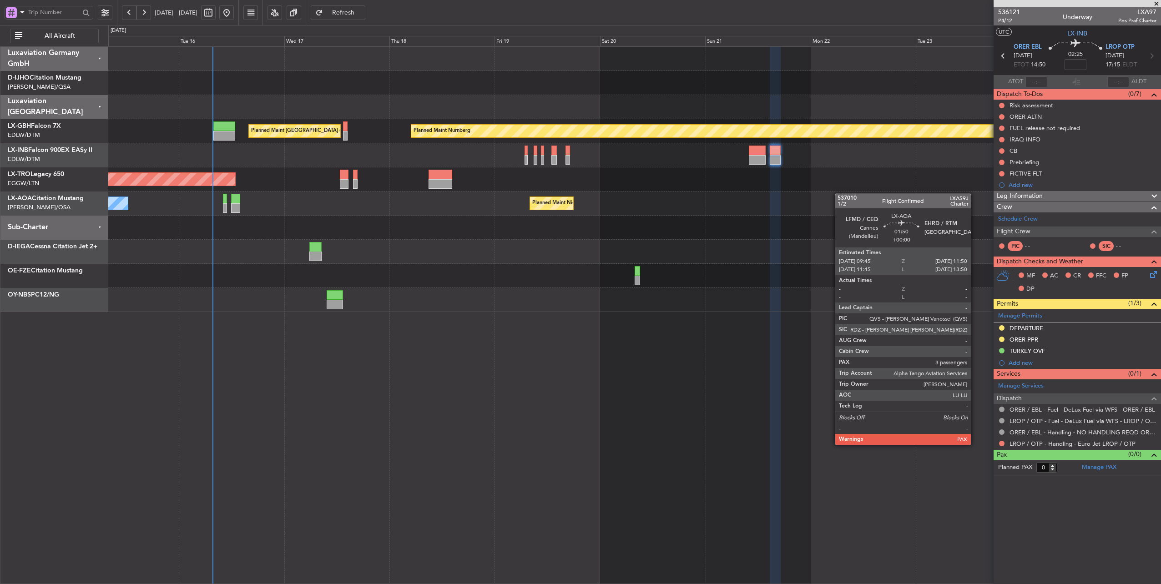
click at [841, 194] on div "Planned Maint Nurnberg Planned Maint [GEOGRAPHIC_DATA] ([GEOGRAPHIC_DATA]) Plan…" at bounding box center [634, 179] width 1052 height 265
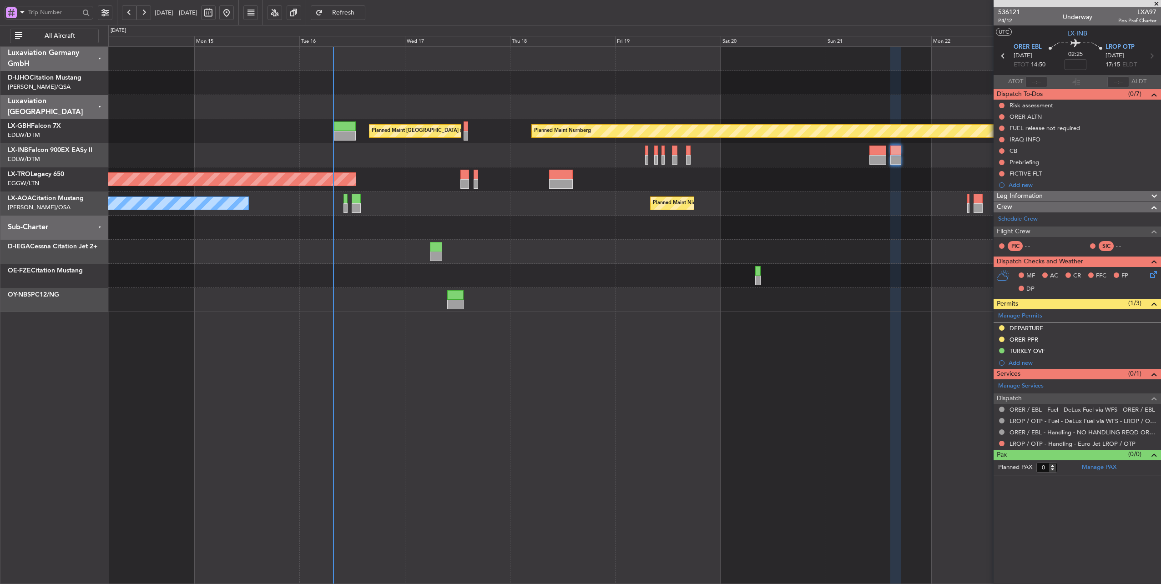
click at [450, 217] on div "Planned Maint Nurnberg Planned Maint [GEOGRAPHIC_DATA] ([GEOGRAPHIC_DATA]) Plan…" at bounding box center [634, 179] width 1052 height 265
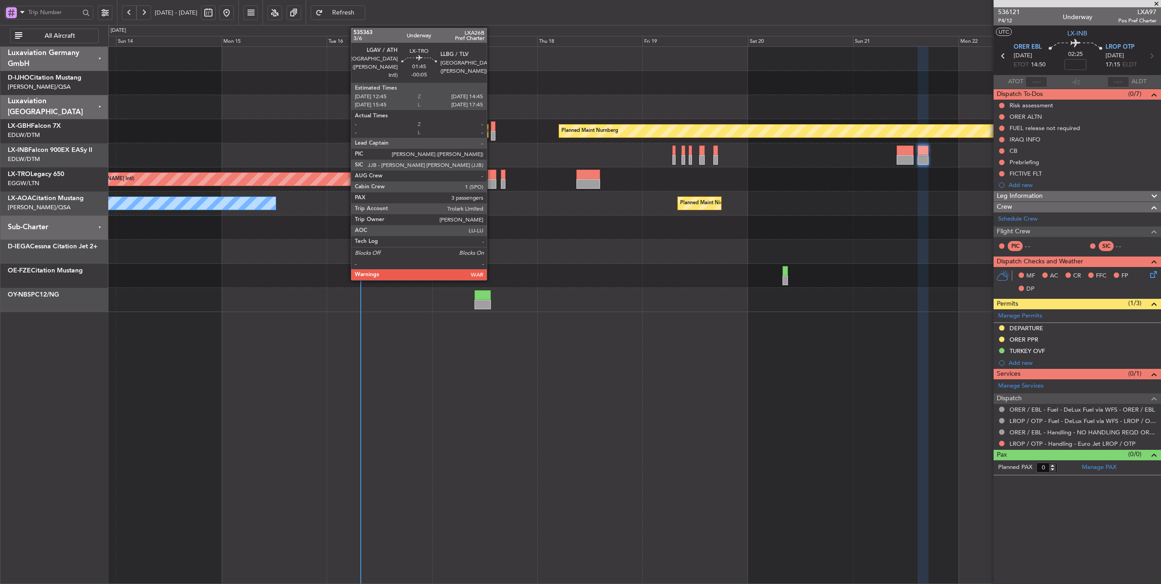
click at [491, 175] on div at bounding box center [492, 175] width 9 height 10
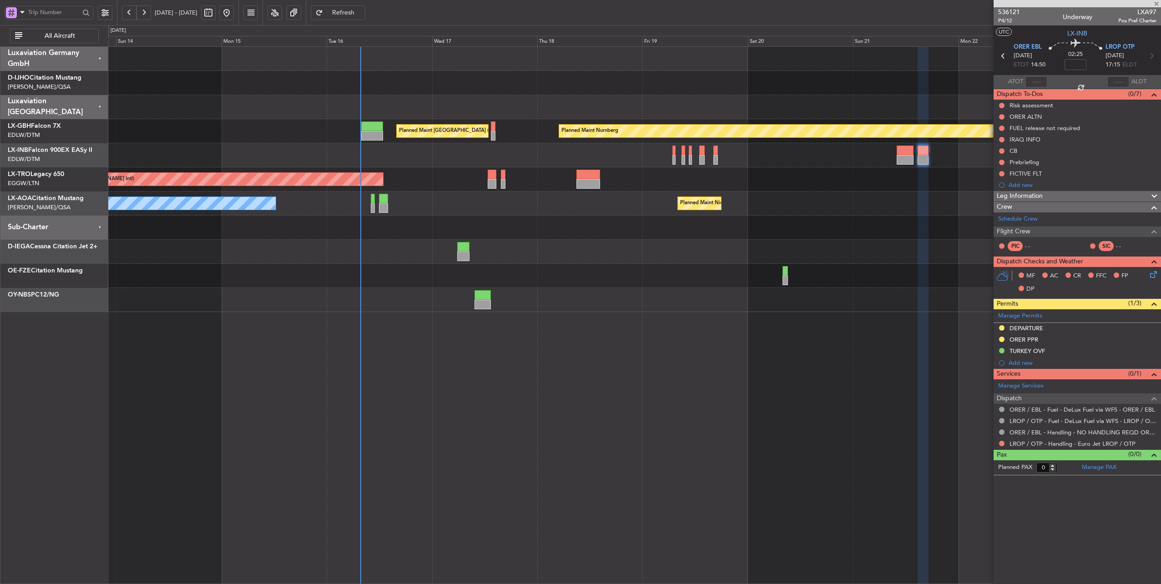
type input "-00:05"
type input "3"
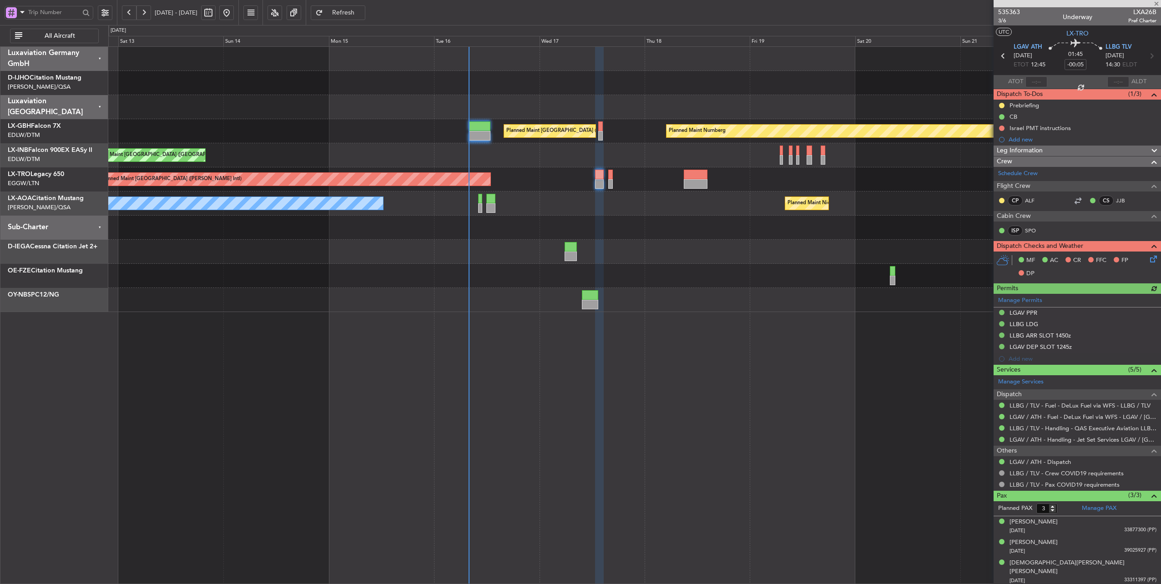
click at [437, 118] on div at bounding box center [634, 107] width 1052 height 24
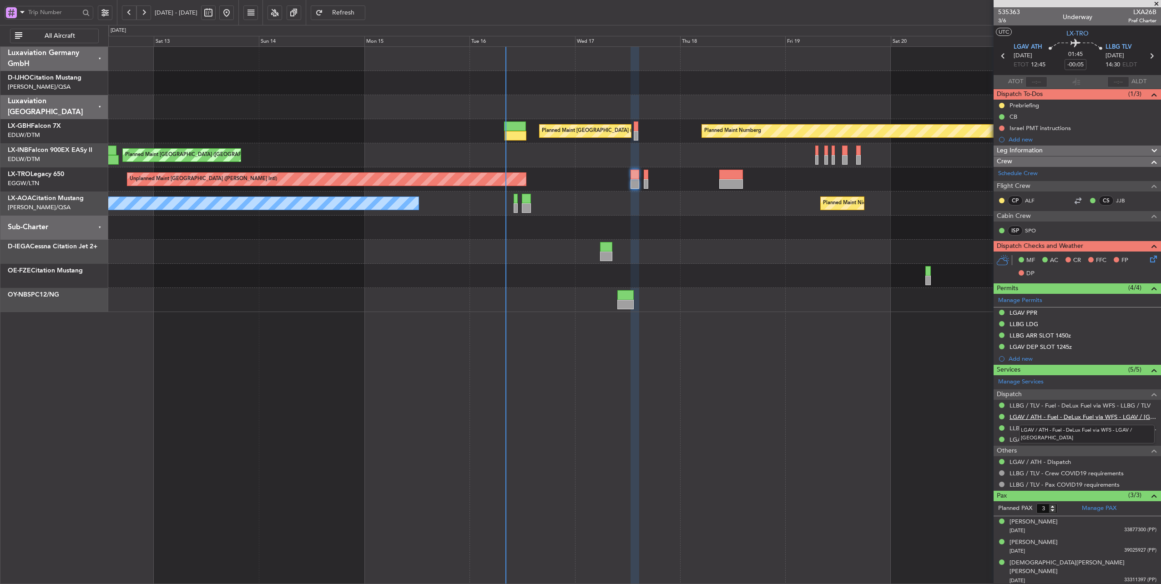
click at [1075, 414] on link "LGAV / ATH - Fuel - DeLux Fuel via WFS - LGAV / [GEOGRAPHIC_DATA]" at bounding box center [1082, 417] width 147 height 8
click at [1107, 407] on mat-tooltip-component "LLBG / TLV - Fuel - DeLux Fuel via WFS - LLBG / TLV" at bounding box center [1079, 419] width 135 height 24
click at [1105, 404] on link "LLBG / TLV - Fuel - DeLux Fuel via WFS - LLBG / TLV" at bounding box center [1079, 406] width 141 height 8
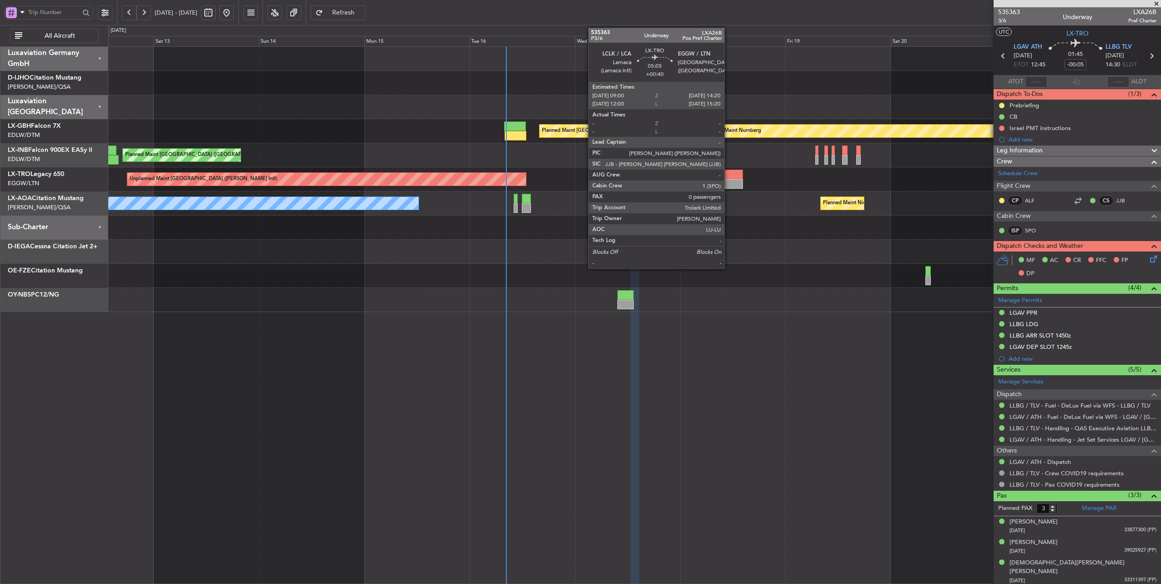
click at [729, 171] on div at bounding box center [731, 175] width 24 height 10
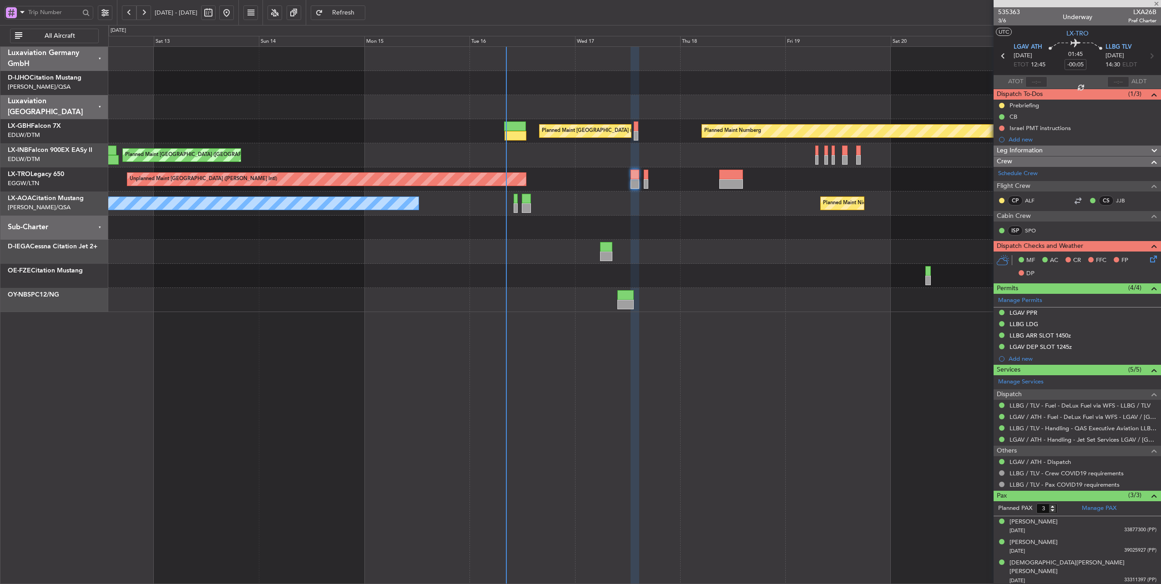
type input "+00:40"
type input "0"
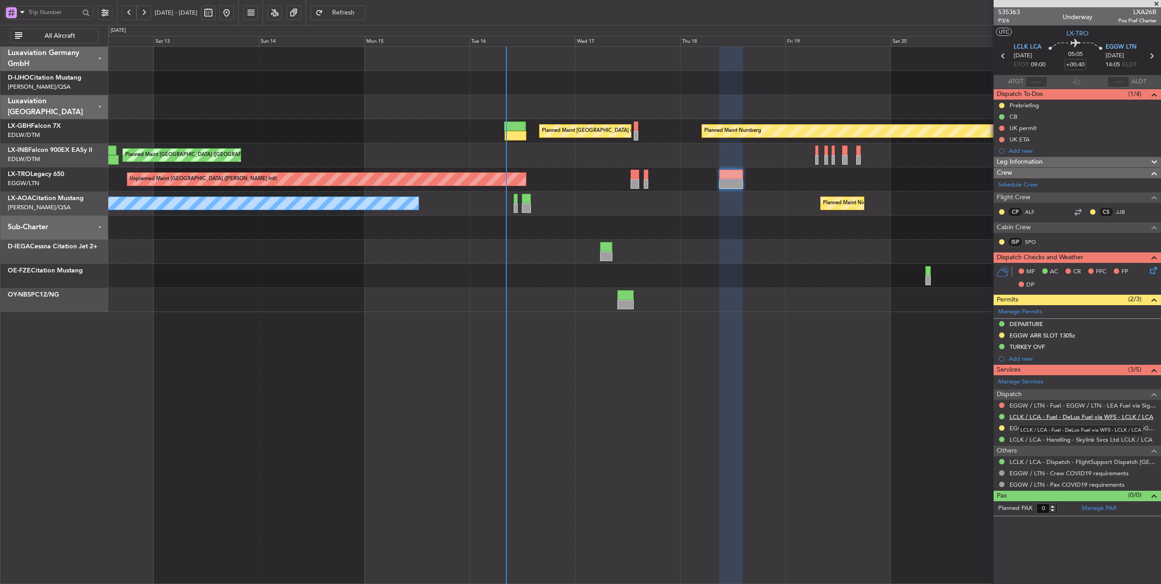
click at [1072, 414] on link "LCLK / LCA - Fuel - DeLux Fuel via WFS - LCLK / LCA" at bounding box center [1081, 417] width 144 height 8
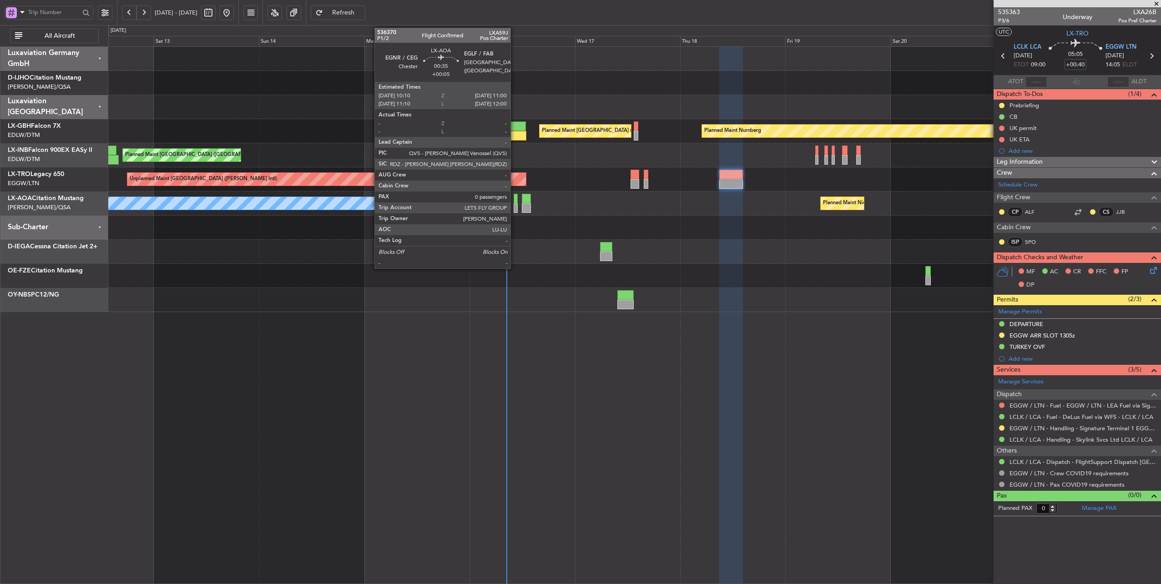
click at [515, 196] on div at bounding box center [516, 199] width 4 height 10
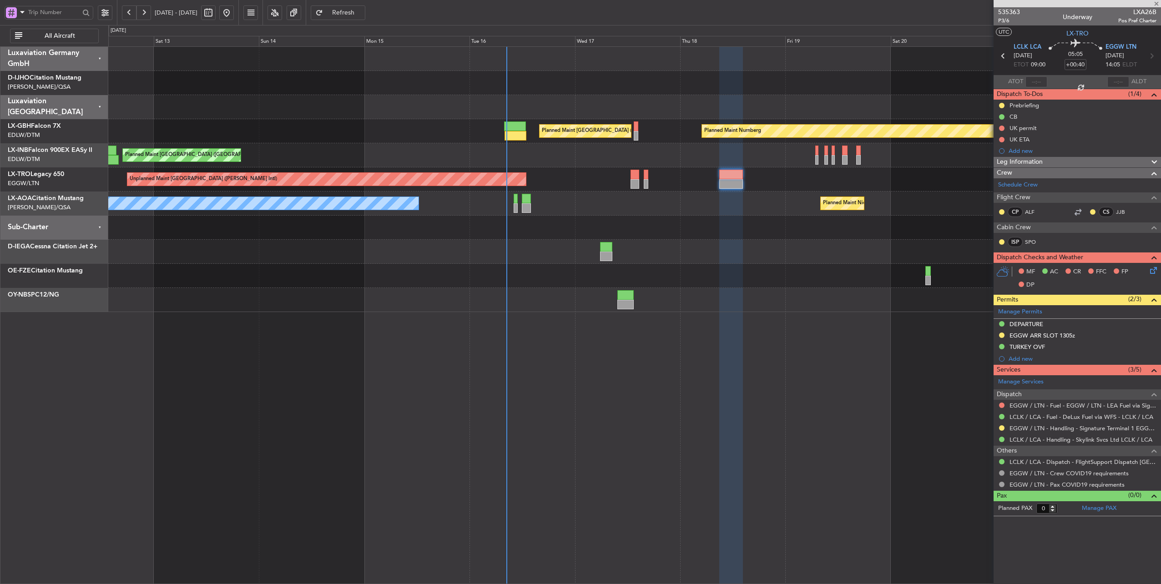
type input "+00:05"
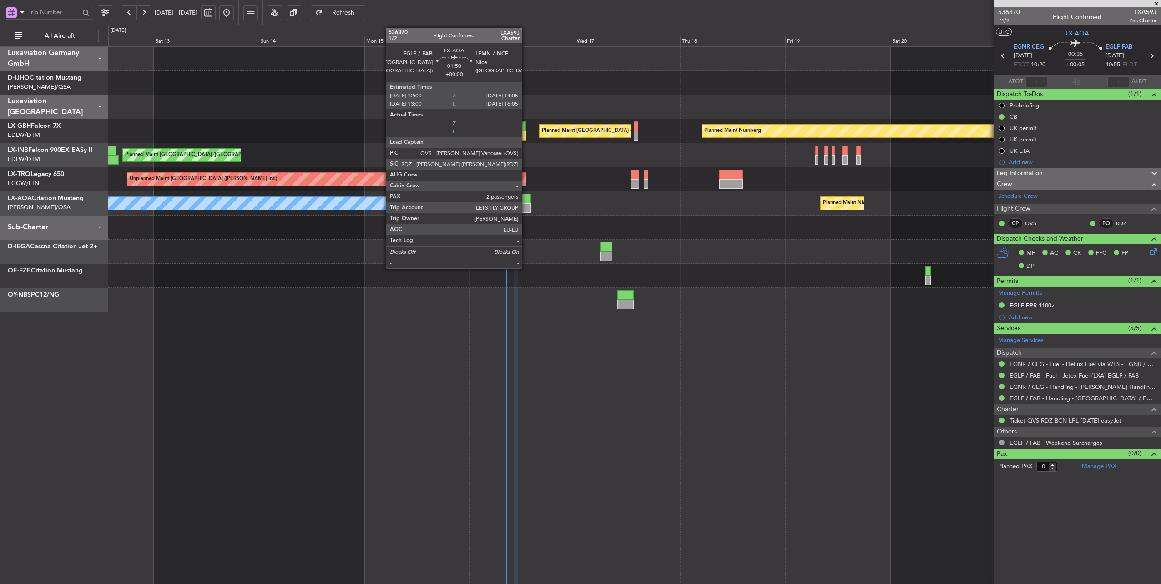
click at [526, 196] on div at bounding box center [527, 199] width 10 height 10
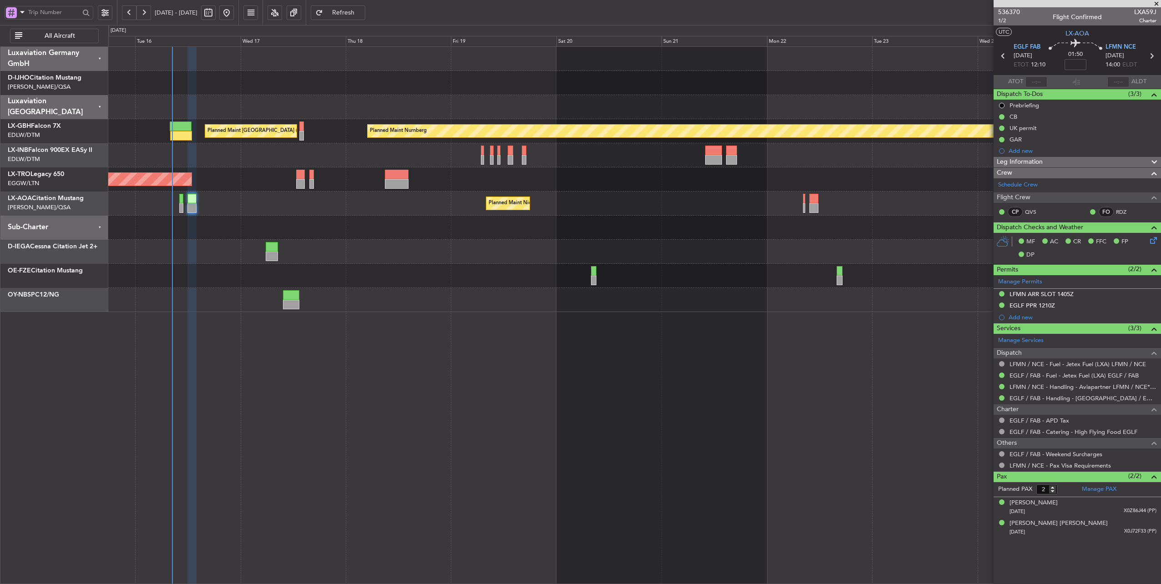
click at [551, 183] on div "Planned Maint Nurnberg Planned Maint [GEOGRAPHIC_DATA] ([GEOGRAPHIC_DATA]) Plan…" at bounding box center [634, 179] width 1052 height 265
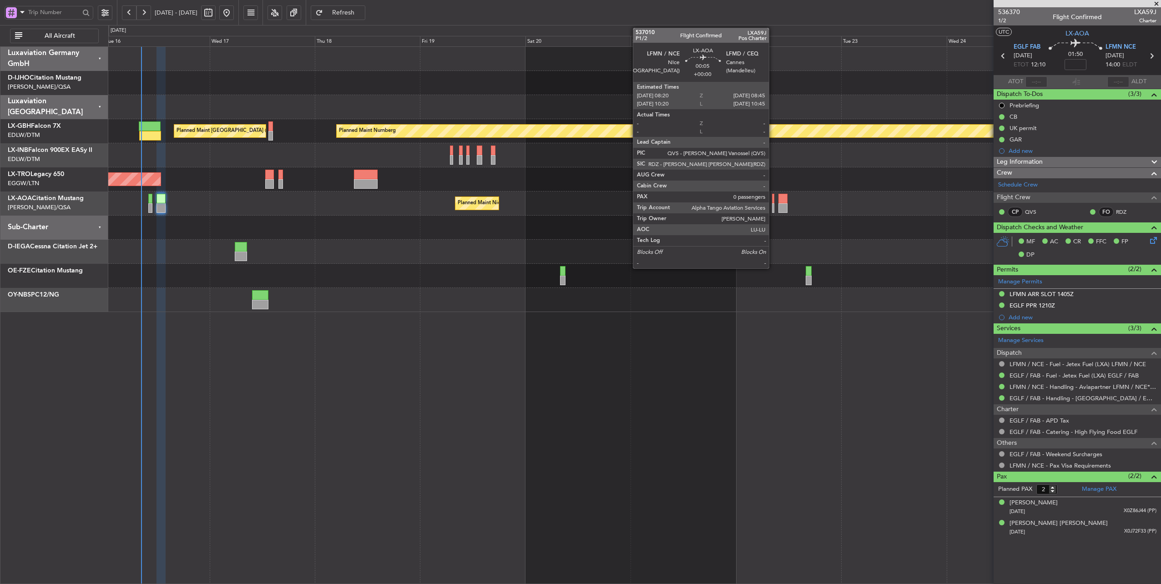
click at [773, 201] on div at bounding box center [773, 199] width 2 height 10
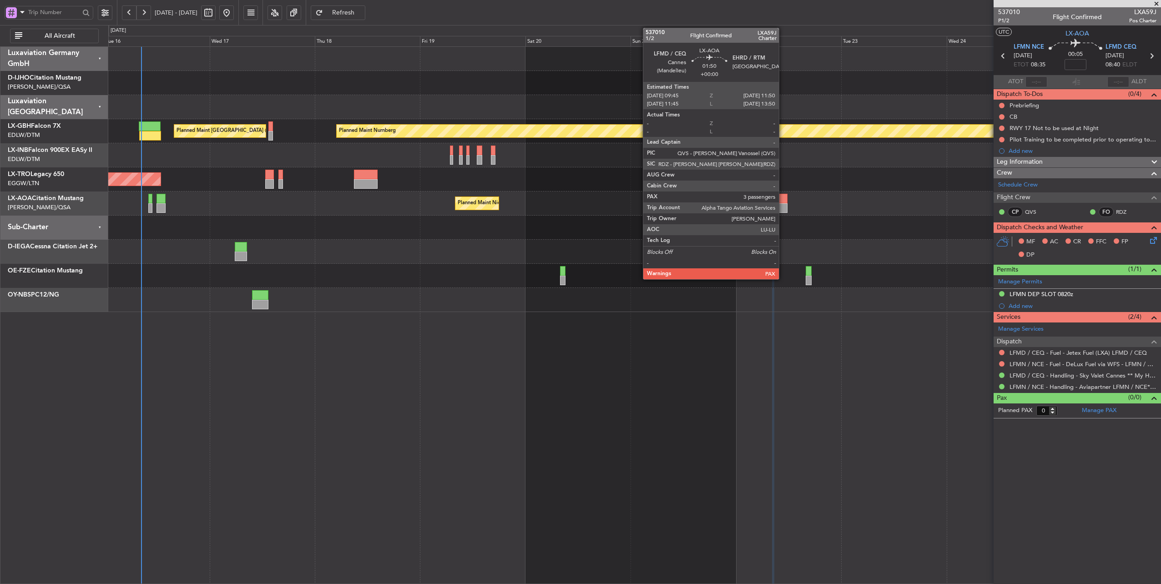
click at [783, 199] on div at bounding box center [783, 199] width 10 height 10
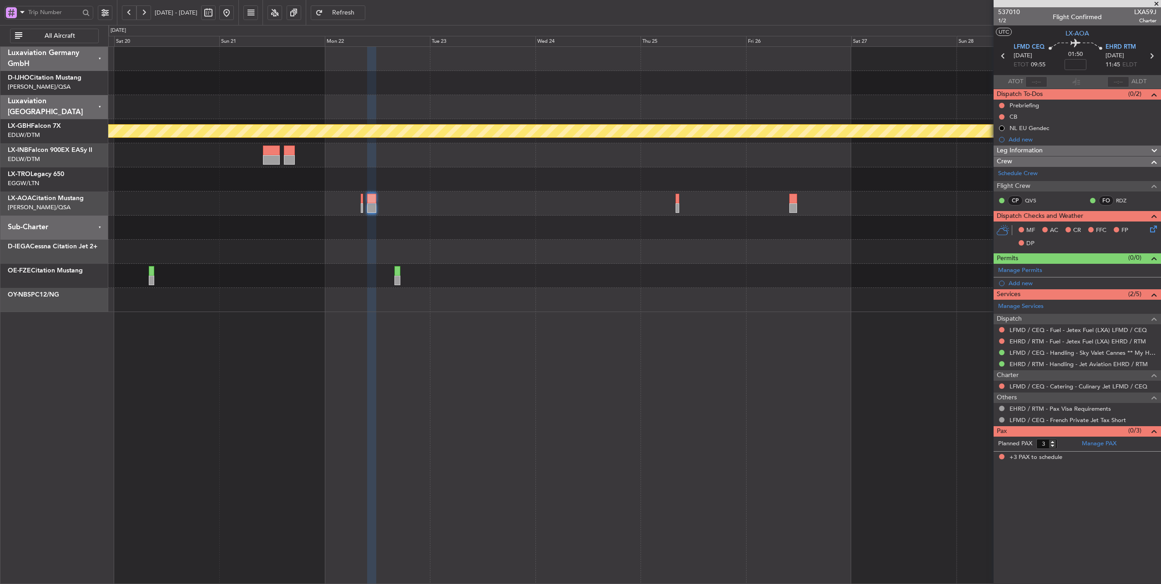
click at [430, 196] on div "Planned Maint Nice ([GEOGRAPHIC_DATA])" at bounding box center [634, 203] width 1052 height 24
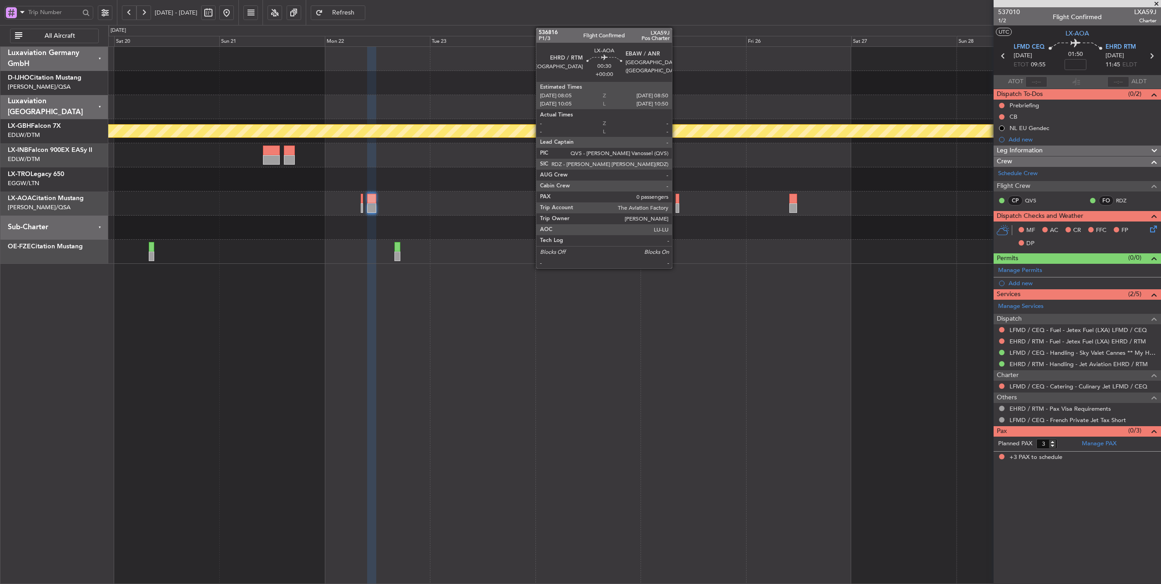
click at [676, 198] on div at bounding box center [677, 199] width 4 height 10
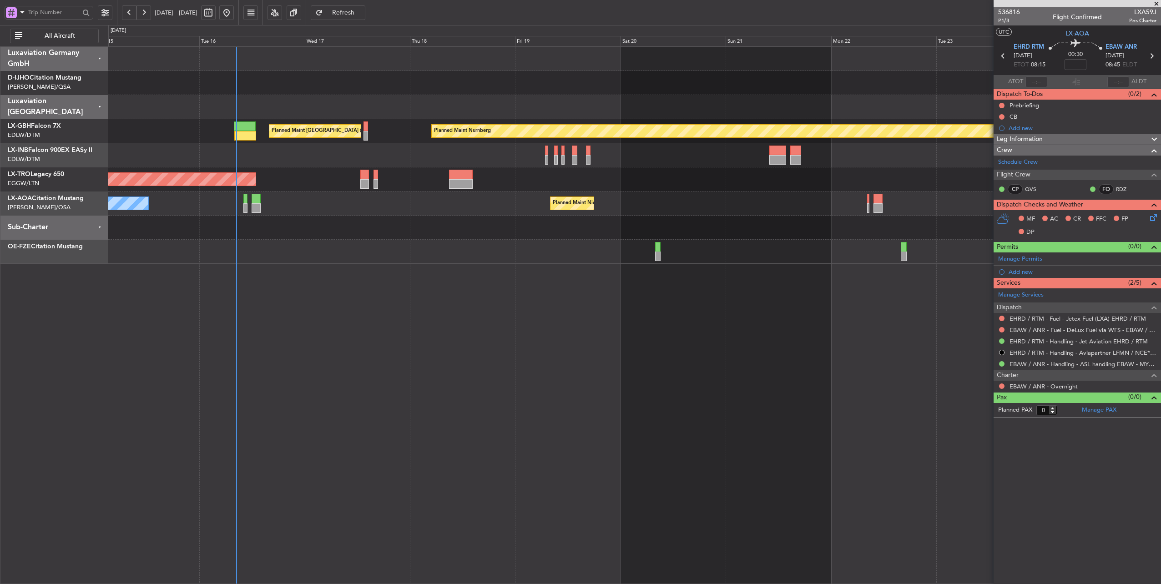
click at [849, 186] on div "Planned Maint Nurnberg Planned Maint [GEOGRAPHIC_DATA] ([GEOGRAPHIC_DATA]) Plan…" at bounding box center [634, 155] width 1052 height 217
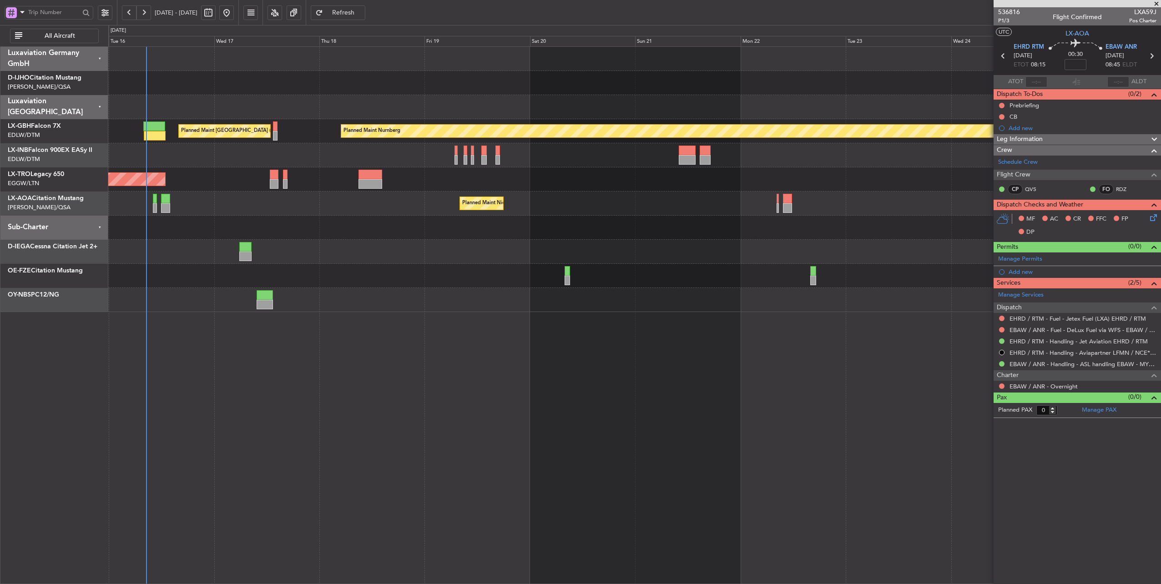
click at [617, 200] on div "Planned Maint Nice ([GEOGRAPHIC_DATA]) No Crew [PERSON_NAME]" at bounding box center [634, 203] width 1052 height 24
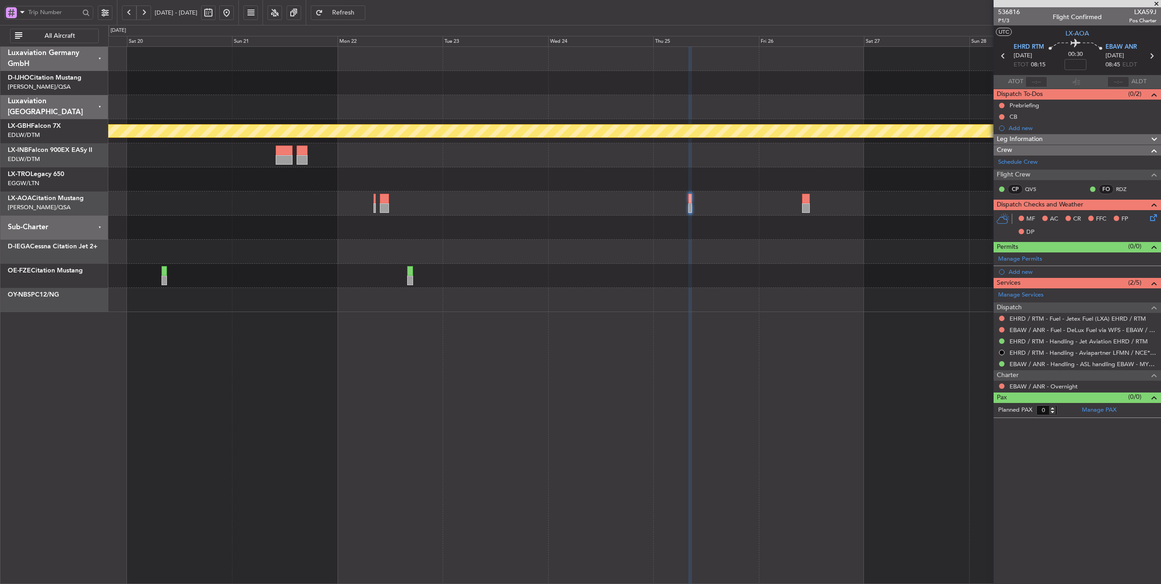
click at [238, 167] on div at bounding box center [634, 179] width 1052 height 24
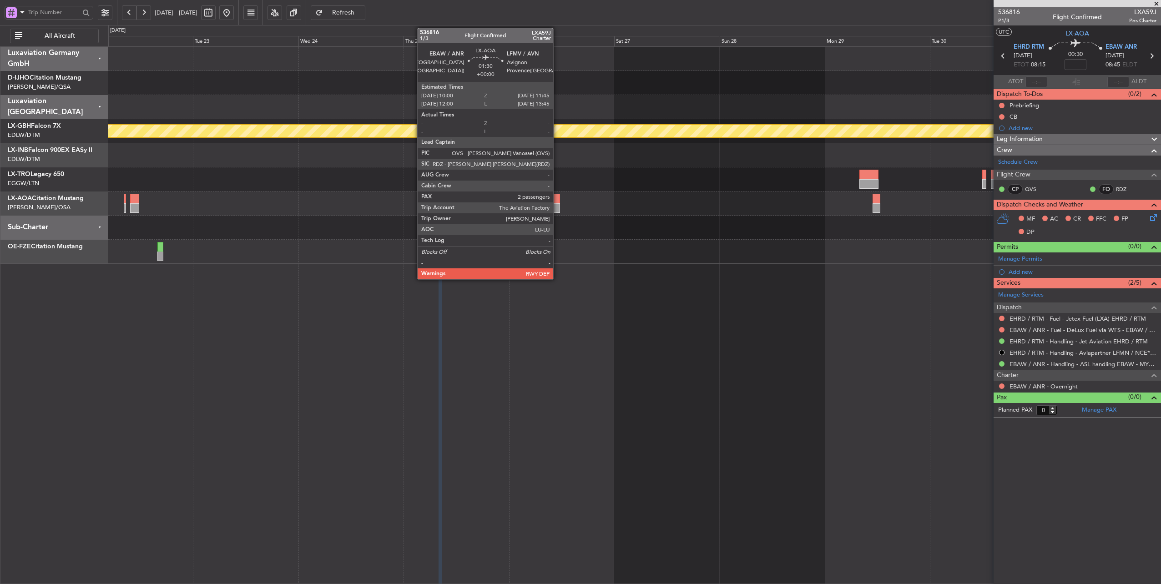
click at [558, 197] on div at bounding box center [556, 199] width 8 height 10
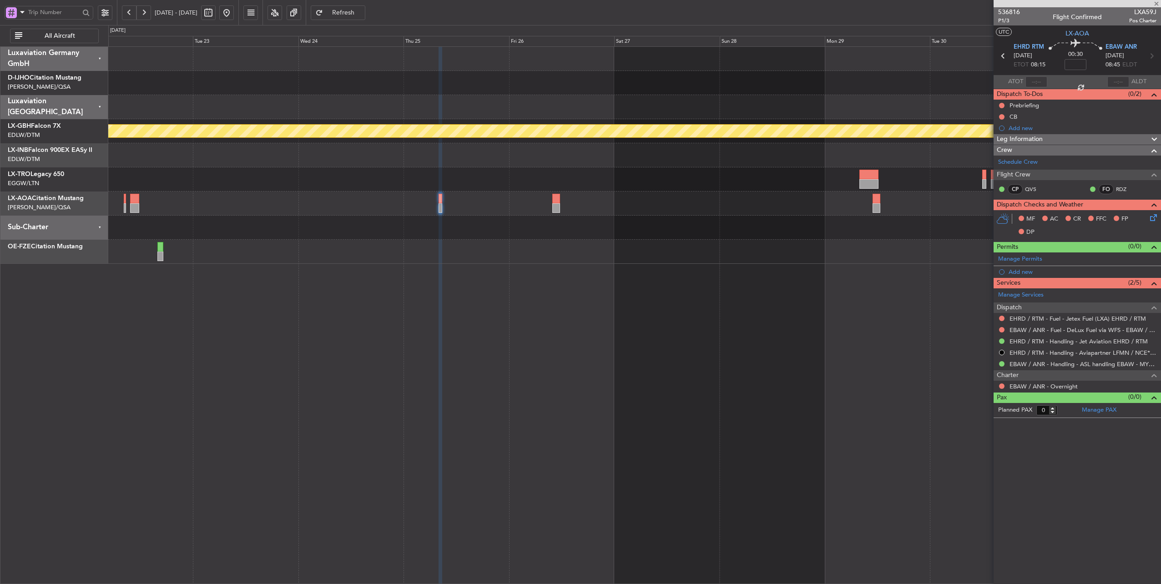
type input "2"
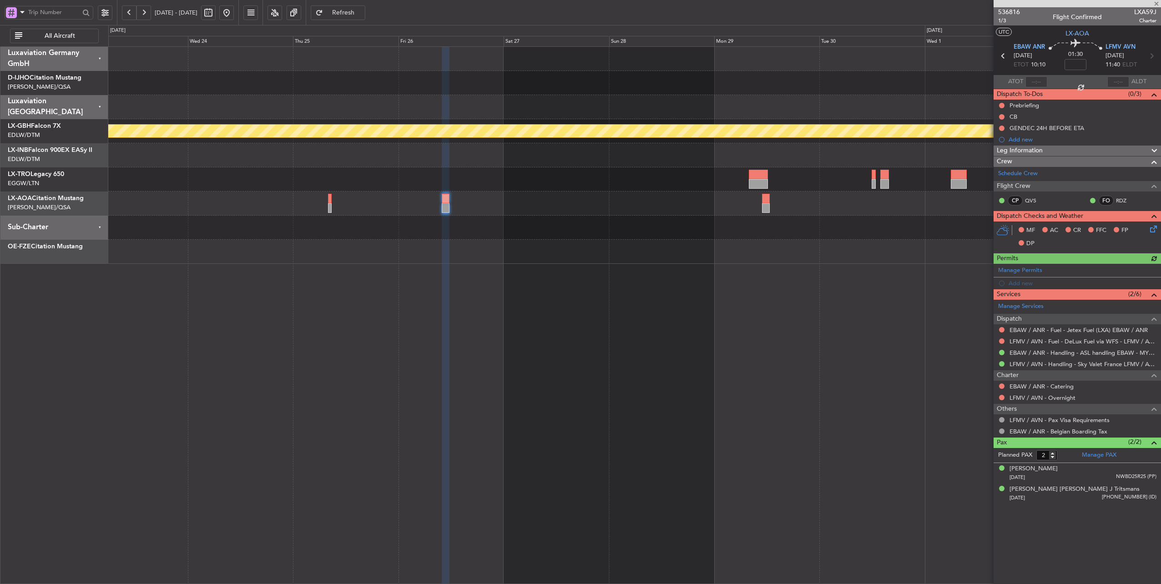
click at [607, 183] on div at bounding box center [634, 179] width 1052 height 24
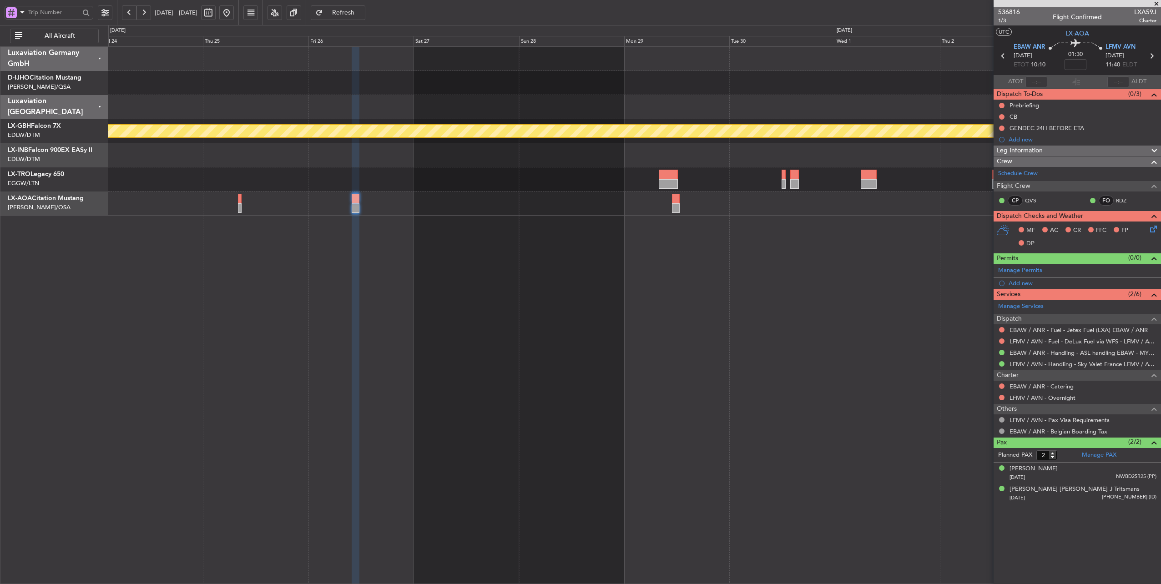
click at [503, 204] on div "No Crew Antwerp ([GEOGRAPHIC_DATA])" at bounding box center [634, 203] width 1052 height 24
click at [1114, 44] on span "LFMV AVN" at bounding box center [1120, 47] width 30 height 9
click at [1084, 338] on link "LFMV / AVN - Fuel - DeLux Fuel via WFS - LFMV / AVN" at bounding box center [1082, 341] width 147 height 8
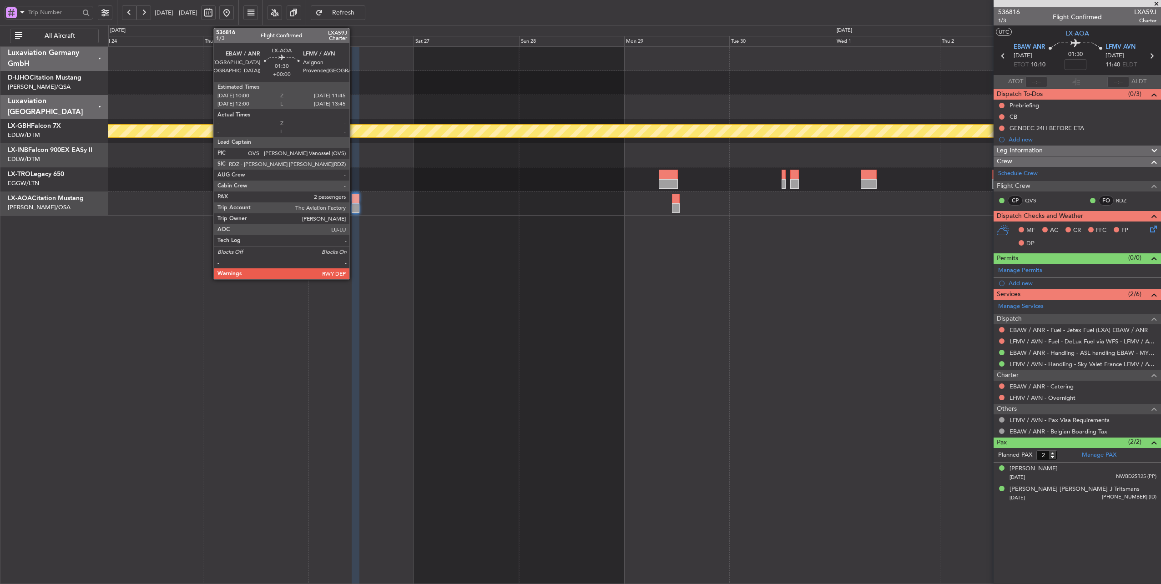
click at [354, 198] on div at bounding box center [356, 199] width 8 height 10
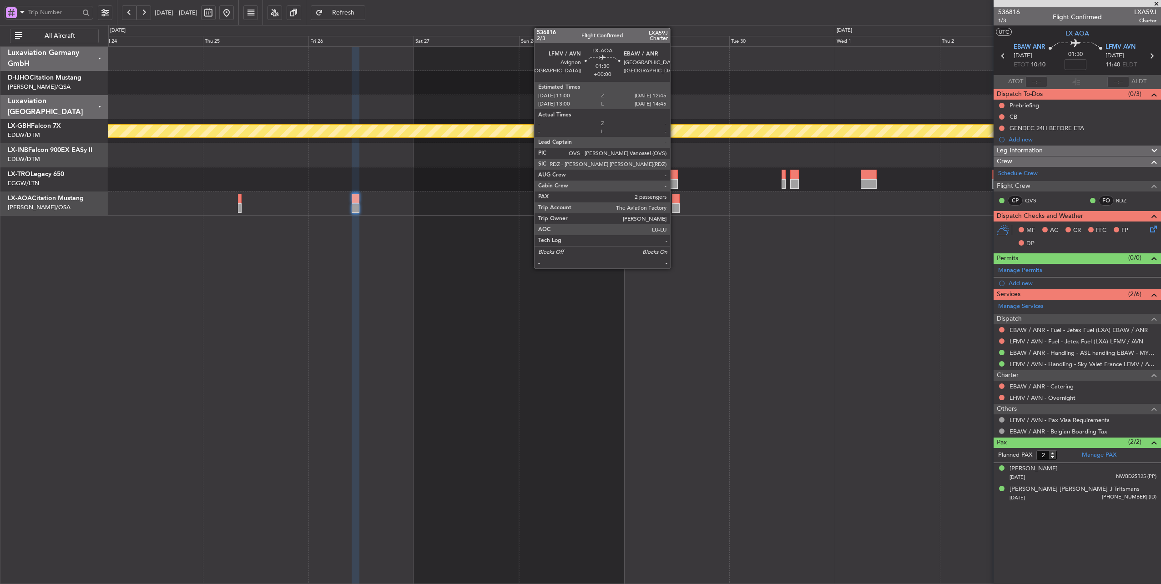
click at [675, 196] on div at bounding box center [676, 199] width 8 height 10
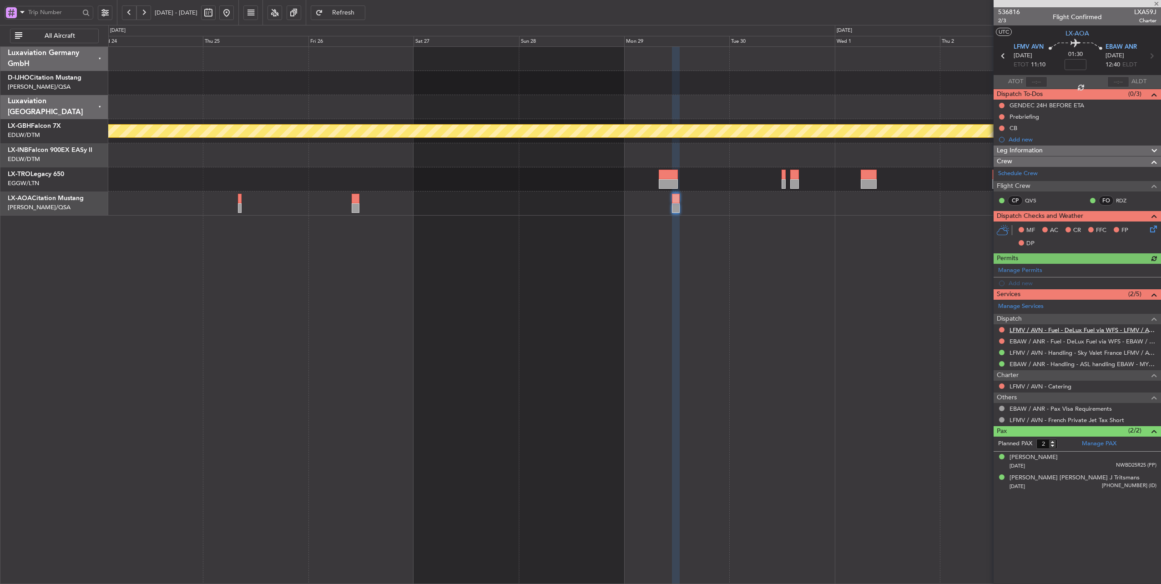
click at [1083, 326] on link "LFMV / AVN - Fuel - DeLux Fuel via WFS - LFMV / AVN" at bounding box center [1082, 330] width 147 height 8
click at [1073, 326] on link "LFMV / AVN - Fuel - DeLux Fuel via WFS - LFMV / AVN" at bounding box center [1082, 330] width 147 height 8
click at [1094, 340] on link "EBAW / ANR - Fuel - DeLux Fuel via WFS - EBAW / ANR" at bounding box center [1082, 341] width 147 height 8
